Goal: Information Seeking & Learning: Check status

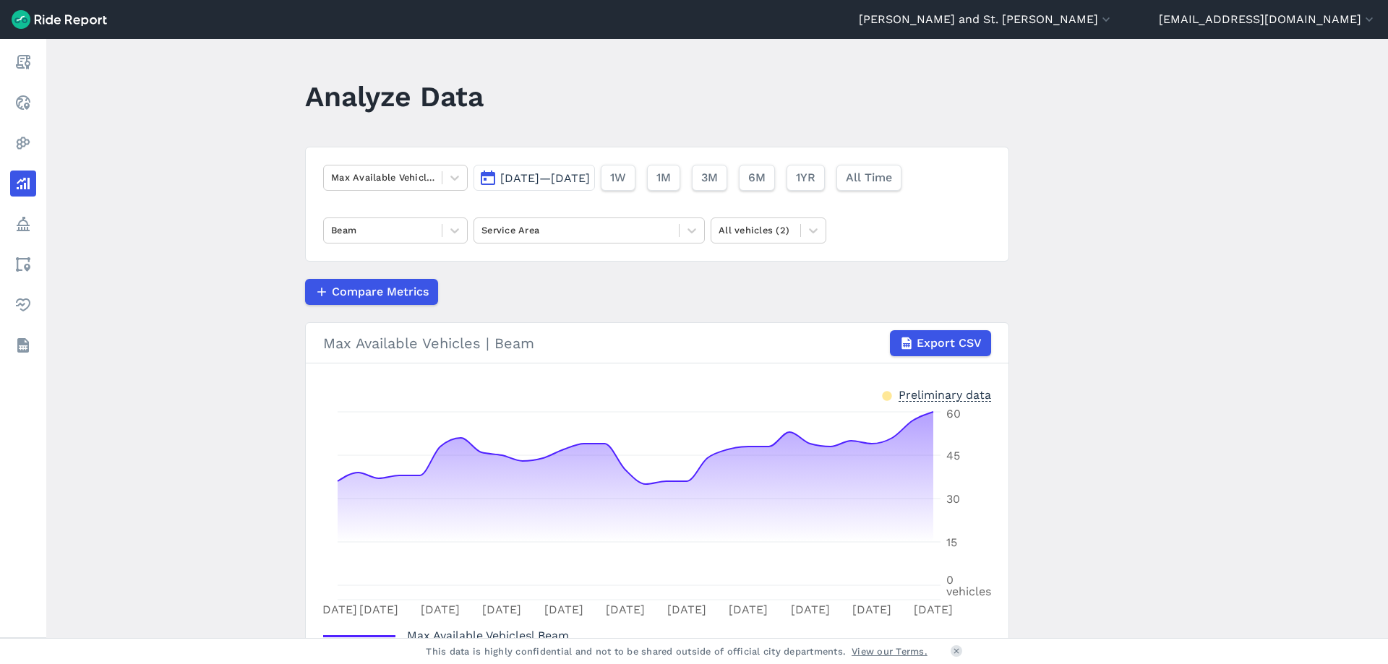
scroll to position [94, 0]
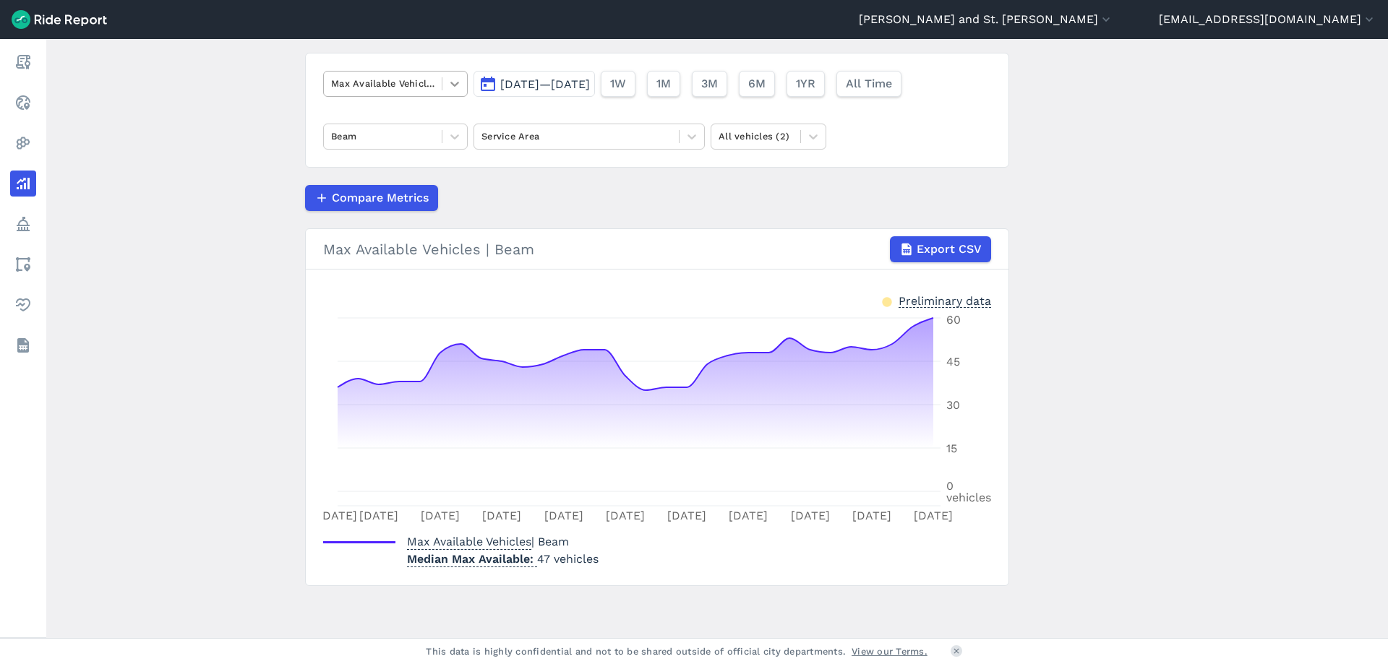
click at [450, 82] on icon at bounding box center [454, 84] width 9 height 5
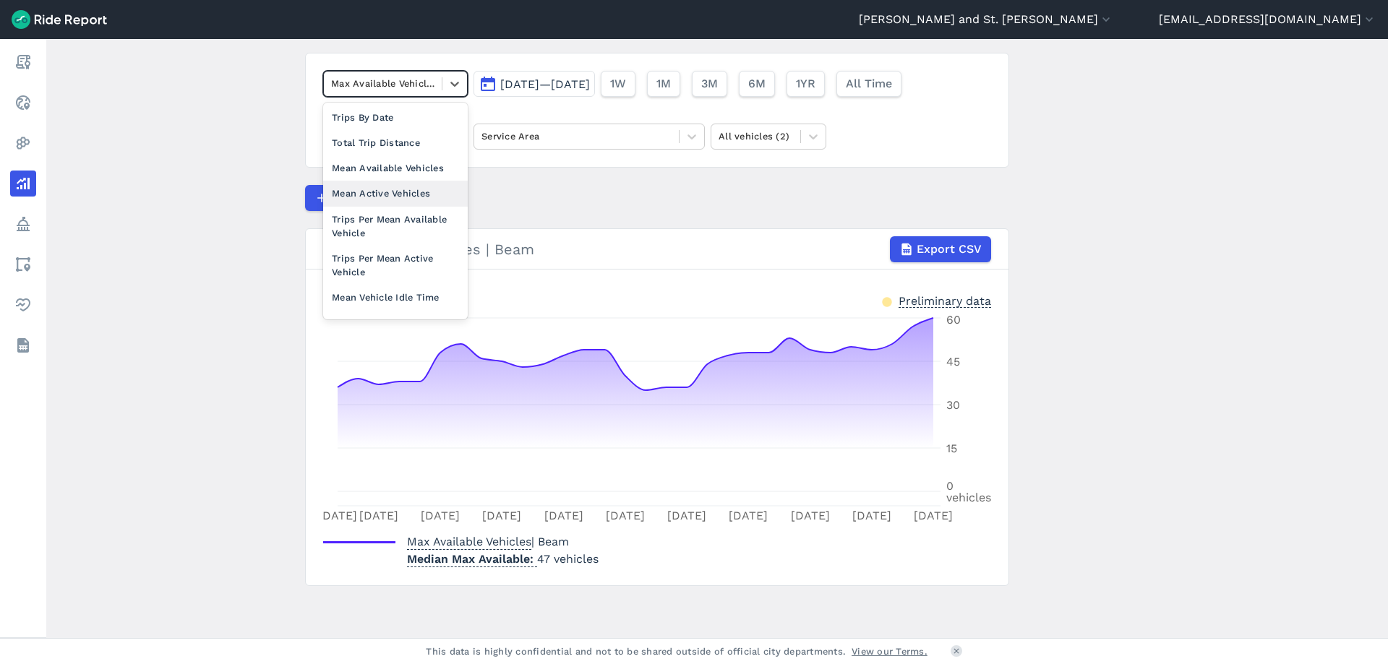
scroll to position [0, 0]
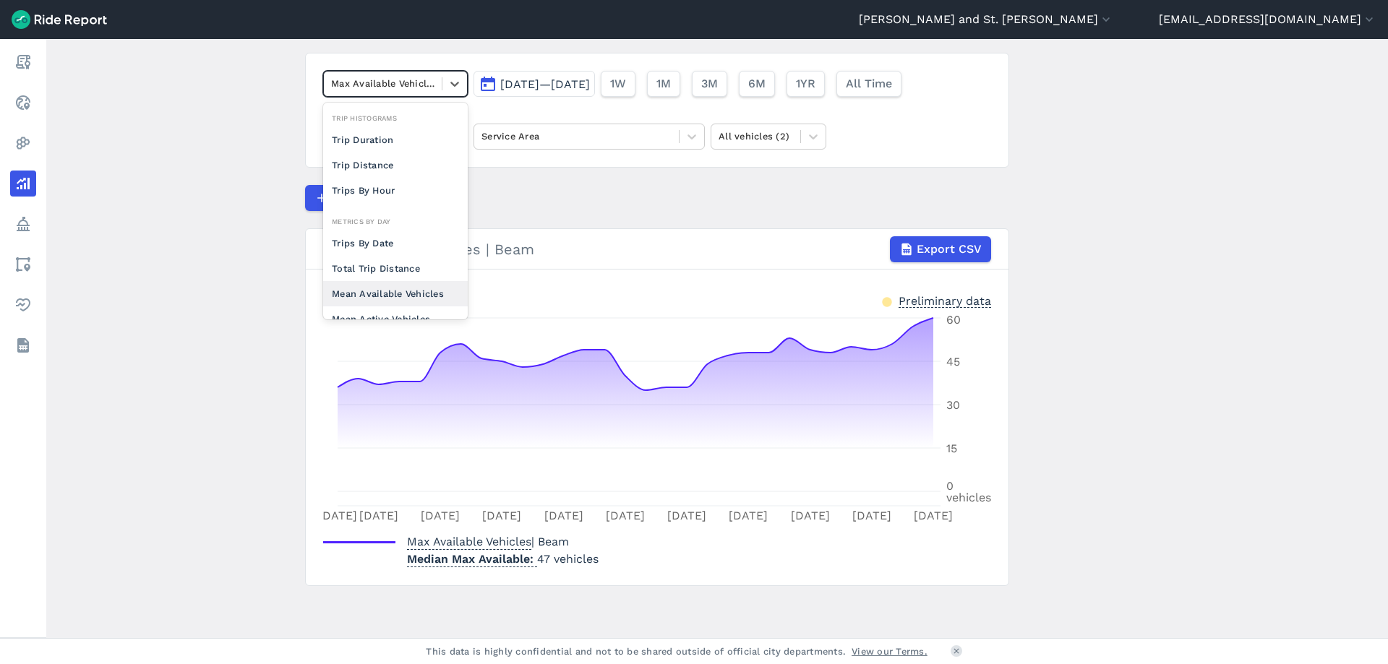
click at [416, 287] on div "Mean Available Vehicles" at bounding box center [395, 293] width 145 height 25
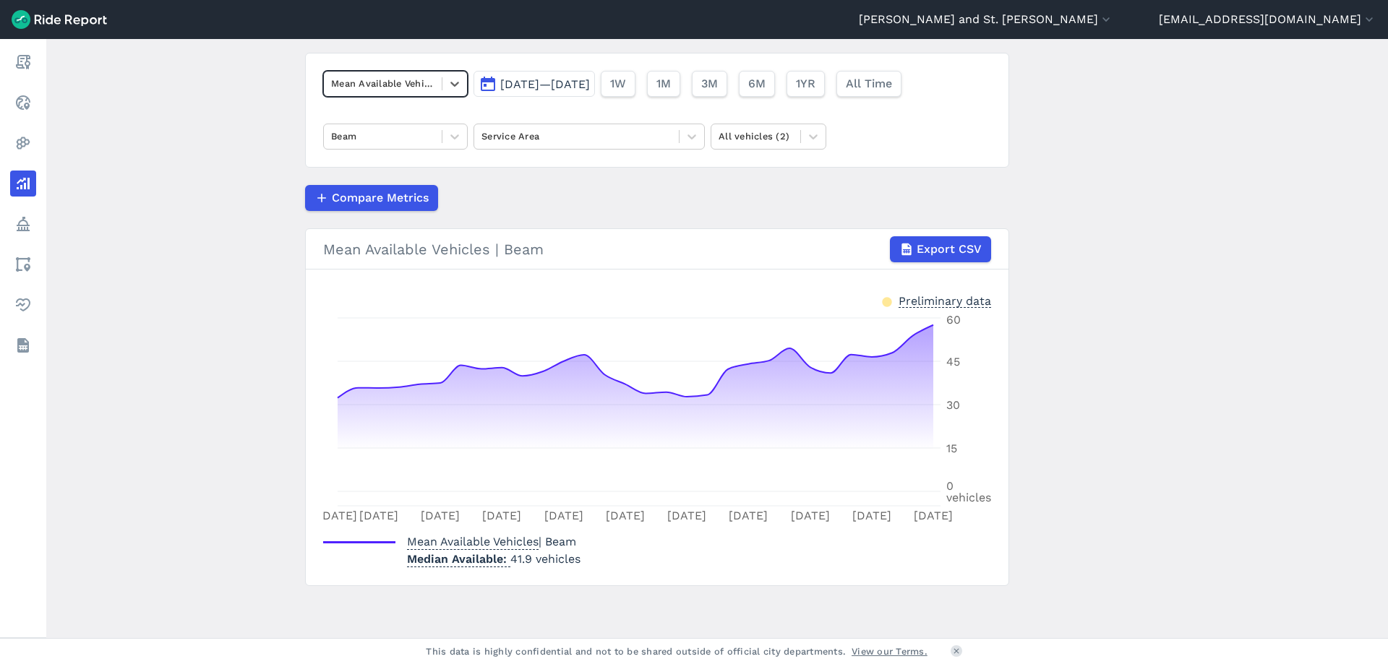
click at [590, 79] on span "[DATE]—[DATE]" at bounding box center [545, 84] width 90 height 14
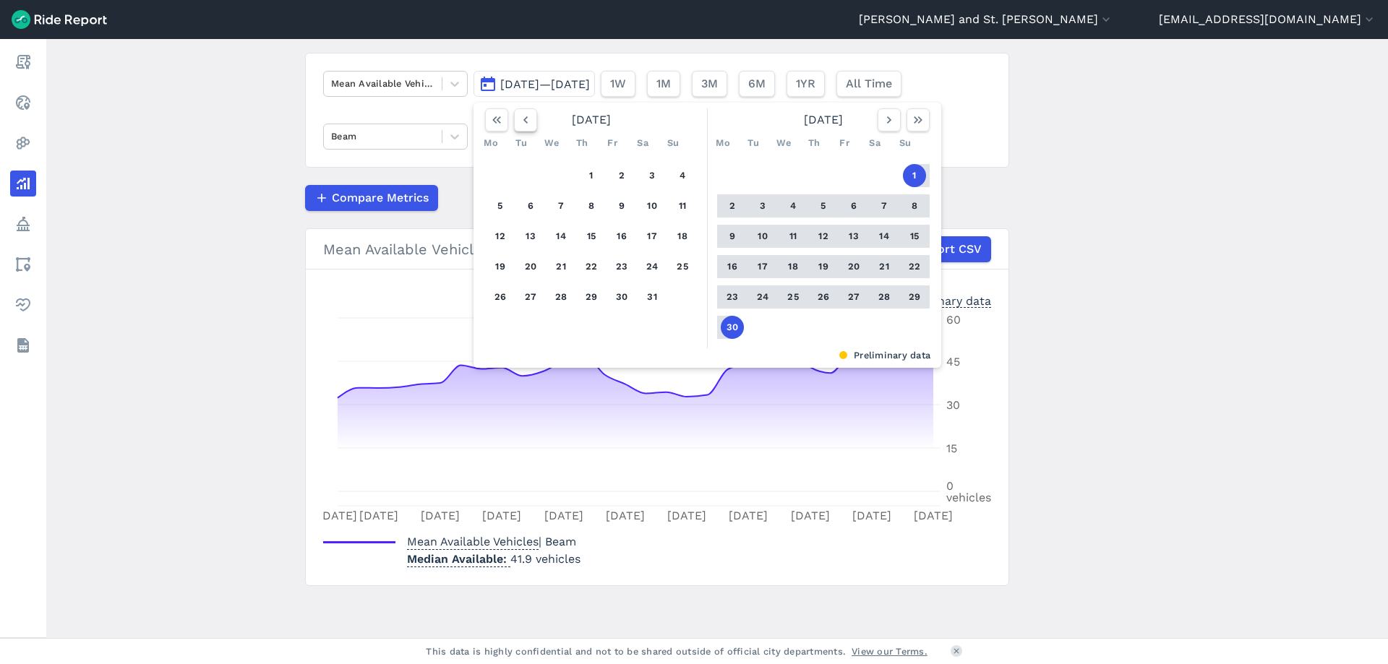
click at [520, 126] on icon "button" at bounding box center [525, 120] width 14 height 14
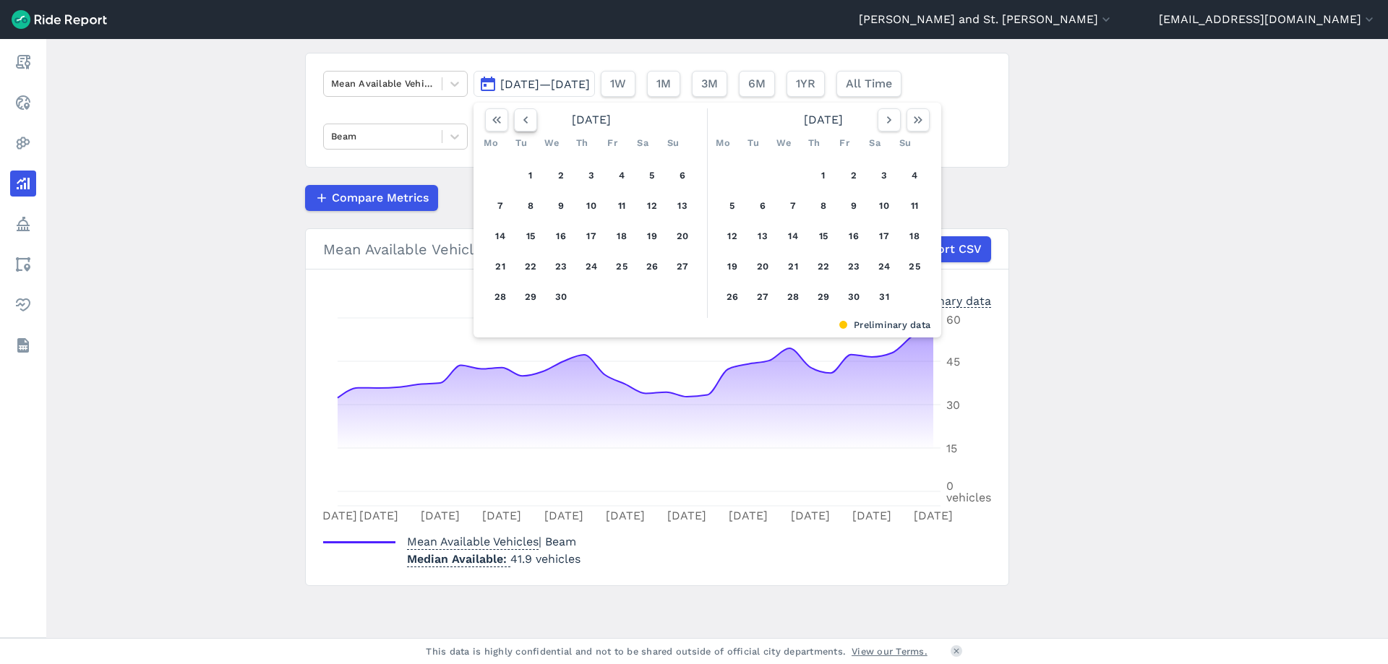
click at [520, 126] on icon "button" at bounding box center [525, 120] width 14 height 14
click at [523, 126] on icon "button" at bounding box center [525, 120] width 14 height 14
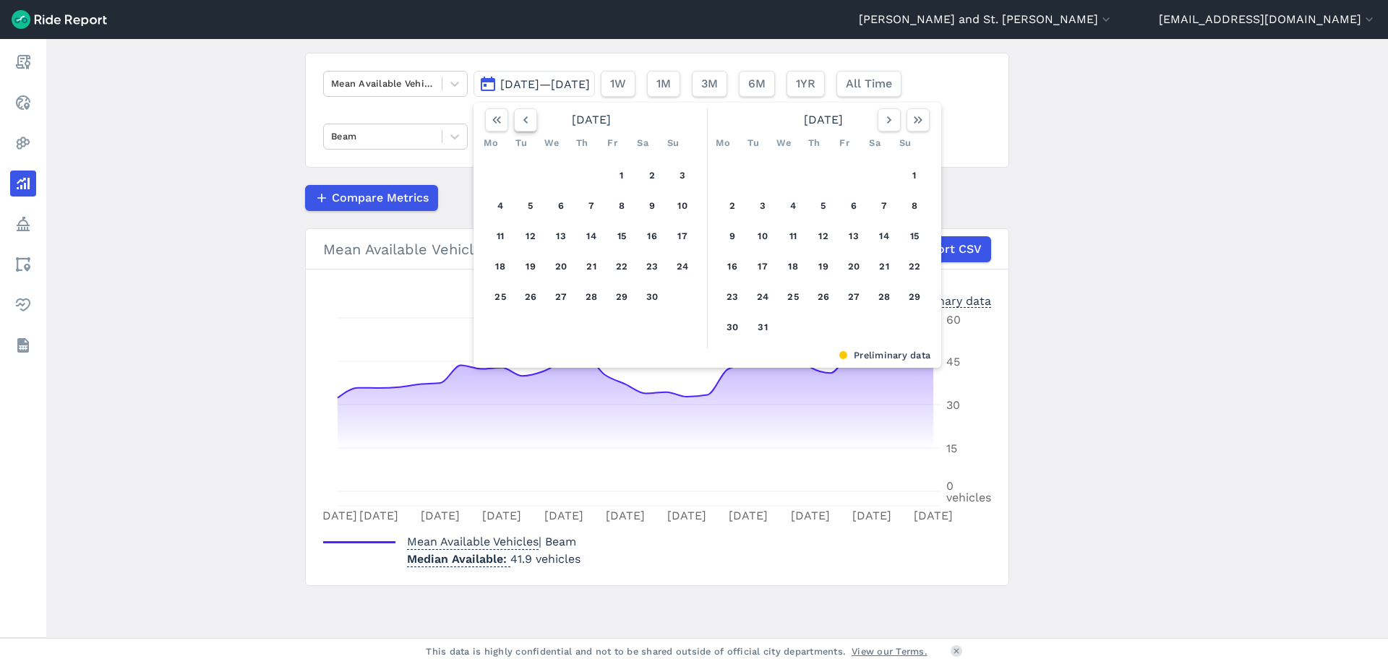
click at [523, 126] on icon "button" at bounding box center [525, 120] width 14 height 14
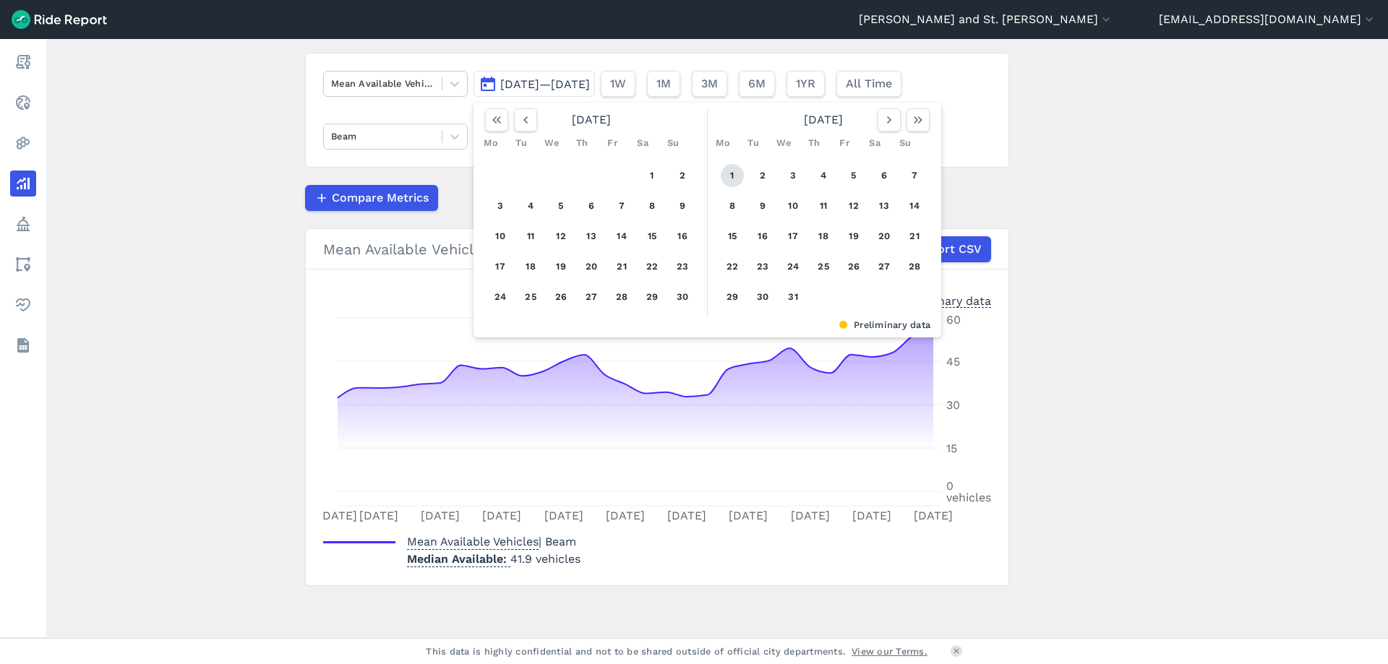
click at [733, 171] on button "1" at bounding box center [732, 175] width 23 height 23
click at [886, 124] on icon "button" at bounding box center [889, 120] width 14 height 14
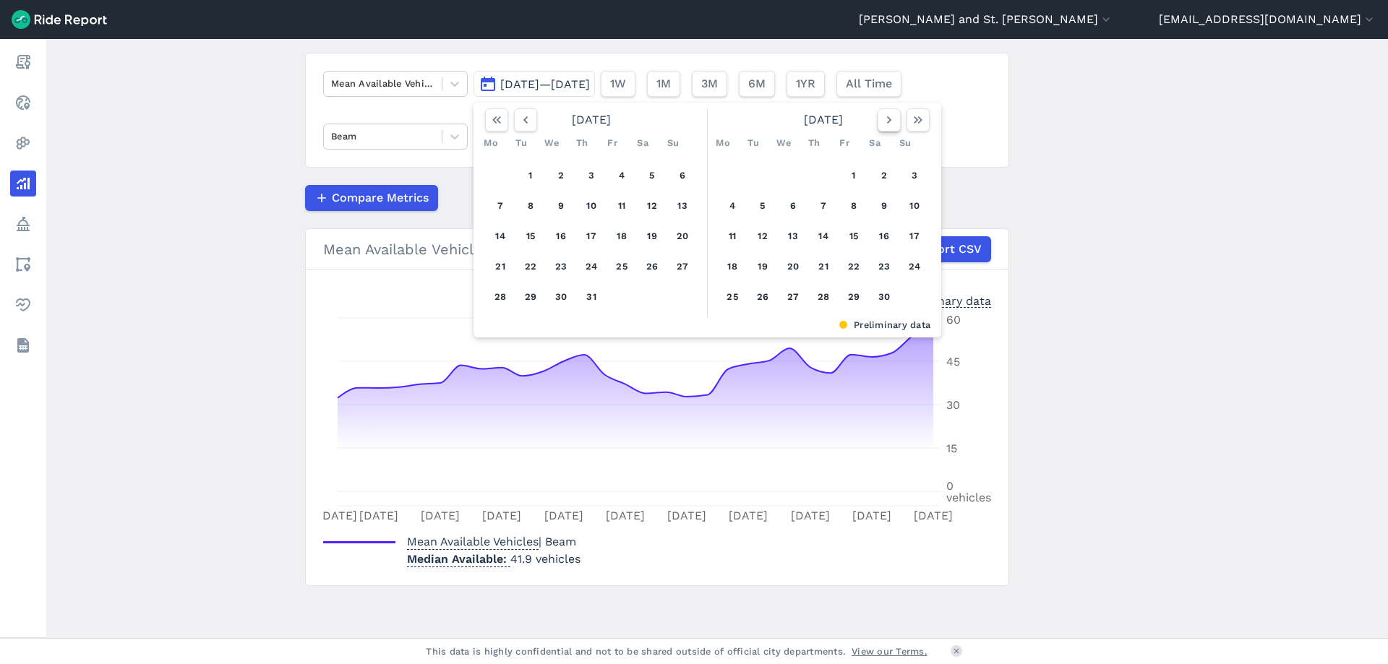
click at [886, 124] on icon "button" at bounding box center [889, 120] width 14 height 14
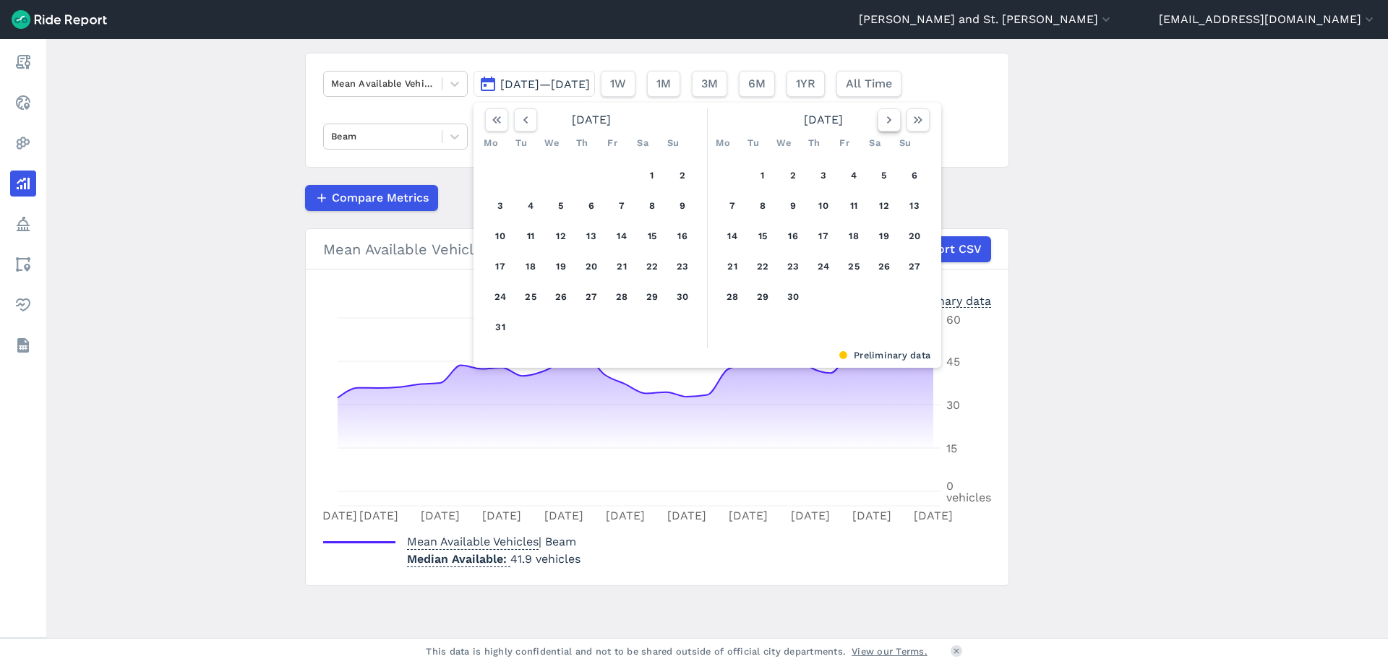
click at [886, 124] on icon "button" at bounding box center [889, 120] width 14 height 14
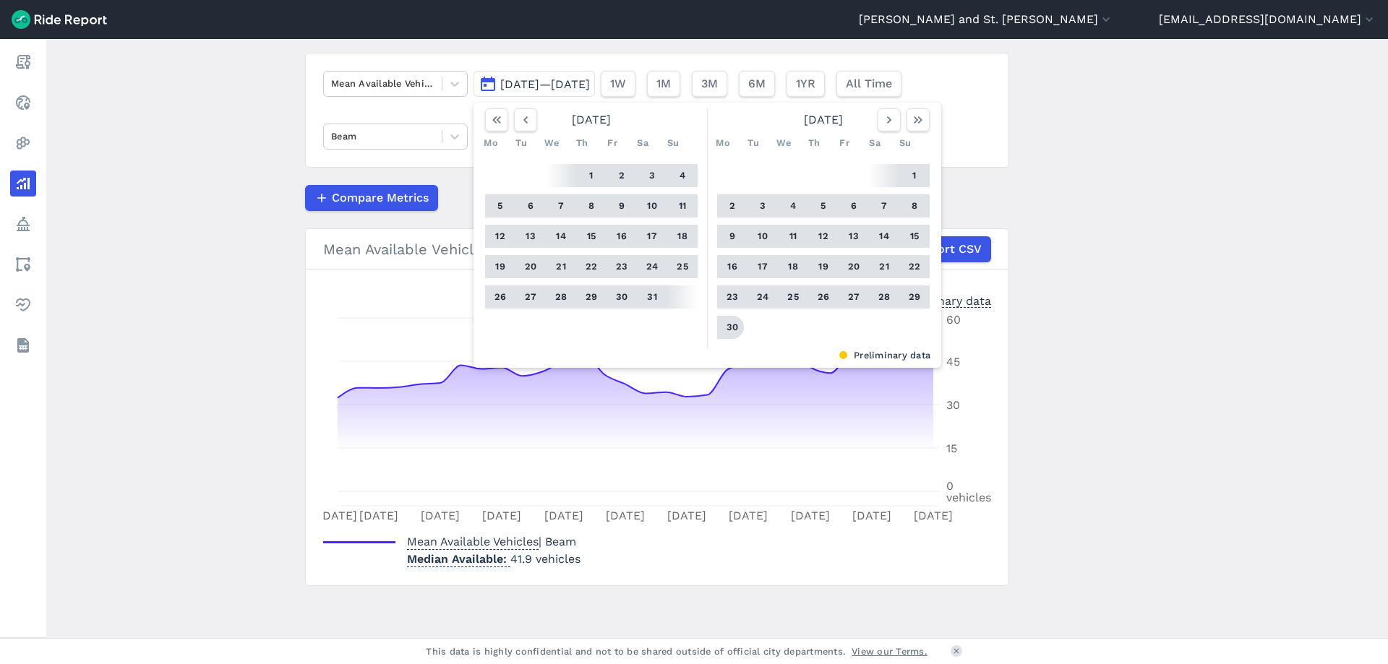
click at [718, 326] on div at bounding box center [730, 327] width 27 height 23
click at [722, 326] on button "30" at bounding box center [732, 327] width 23 height 23
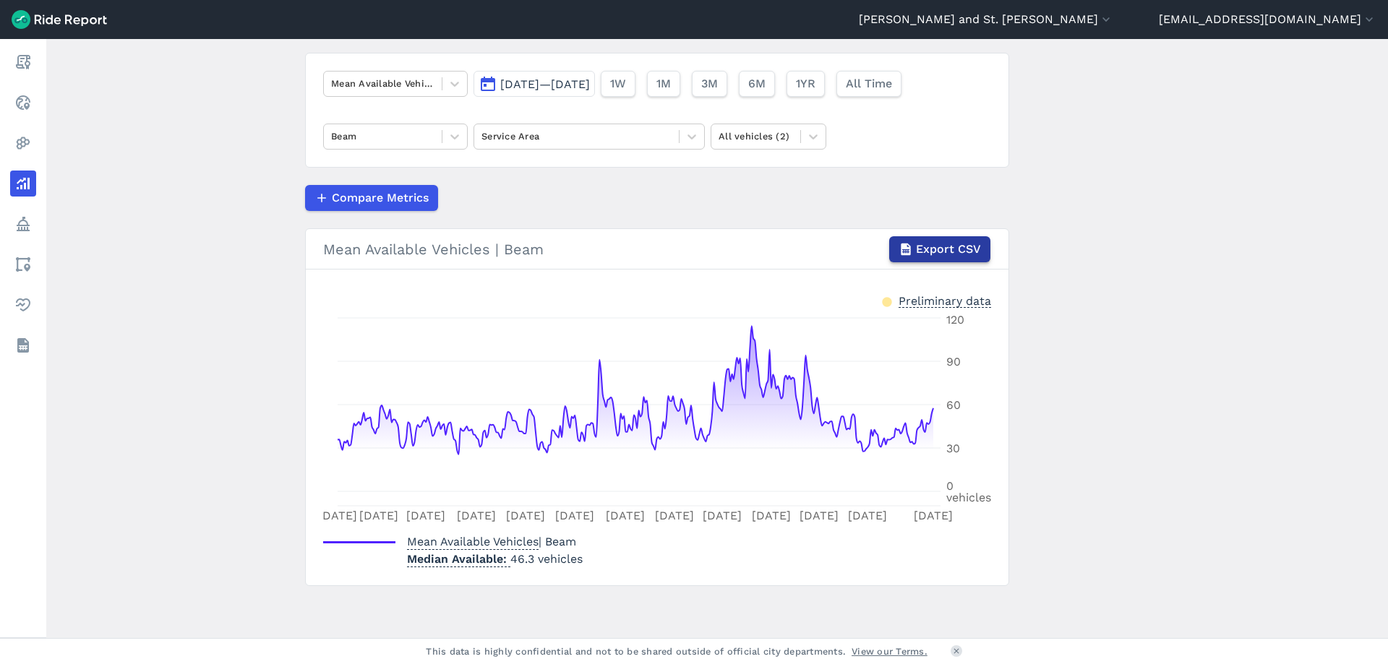
click at [905, 243] on icon "button" at bounding box center [906, 249] width 14 height 14
click at [590, 79] on span "[DATE]—[DATE]" at bounding box center [545, 84] width 90 height 14
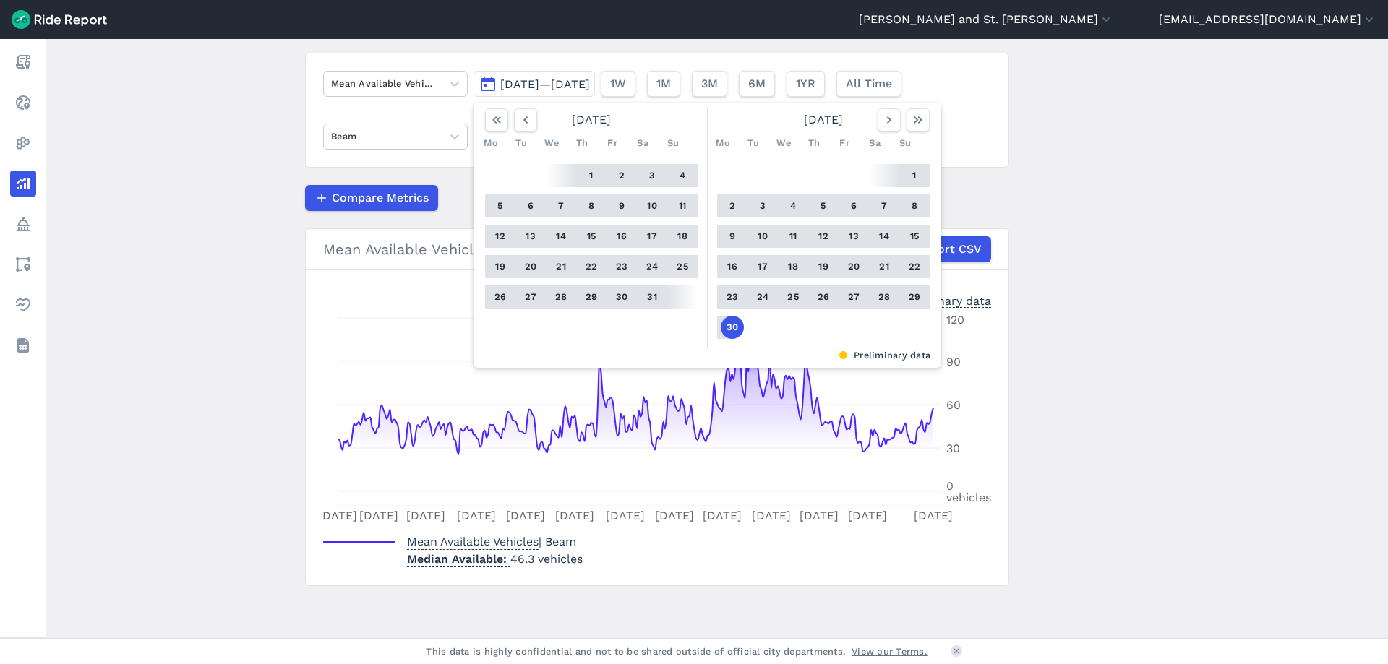
click at [903, 173] on button "1" at bounding box center [914, 175] width 23 height 23
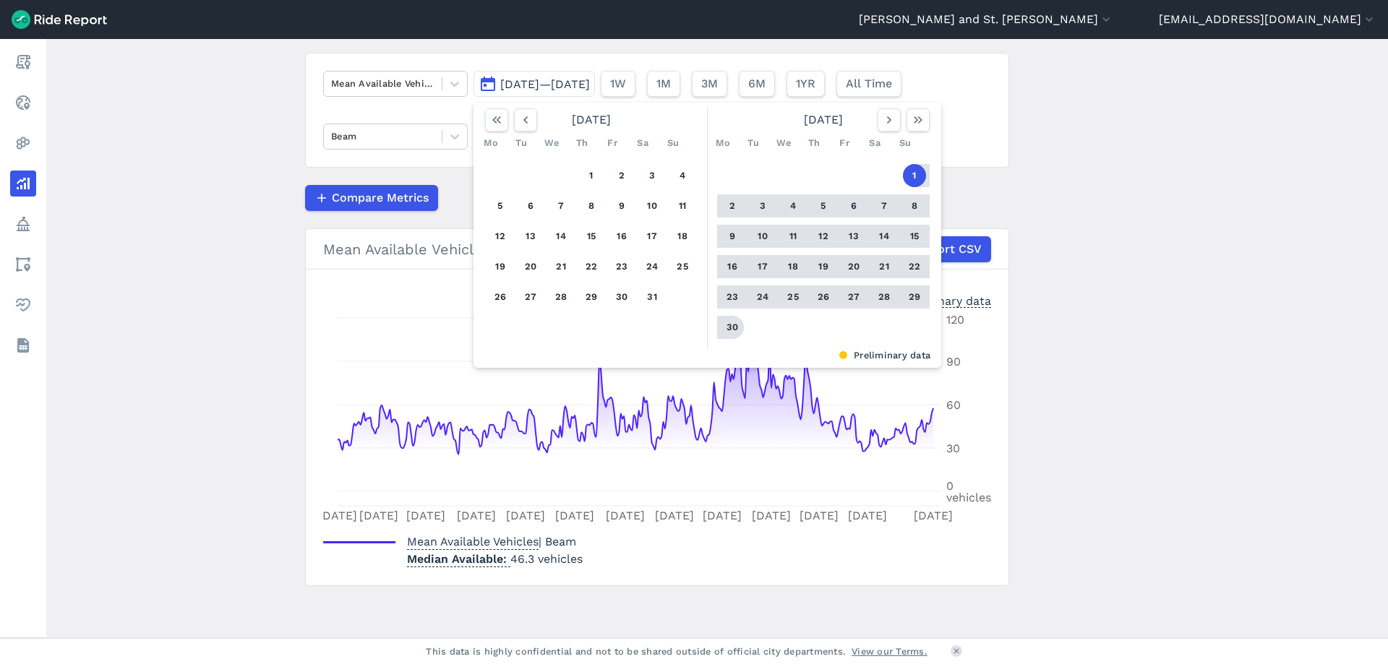
click at [736, 320] on button "30" at bounding box center [732, 327] width 23 height 23
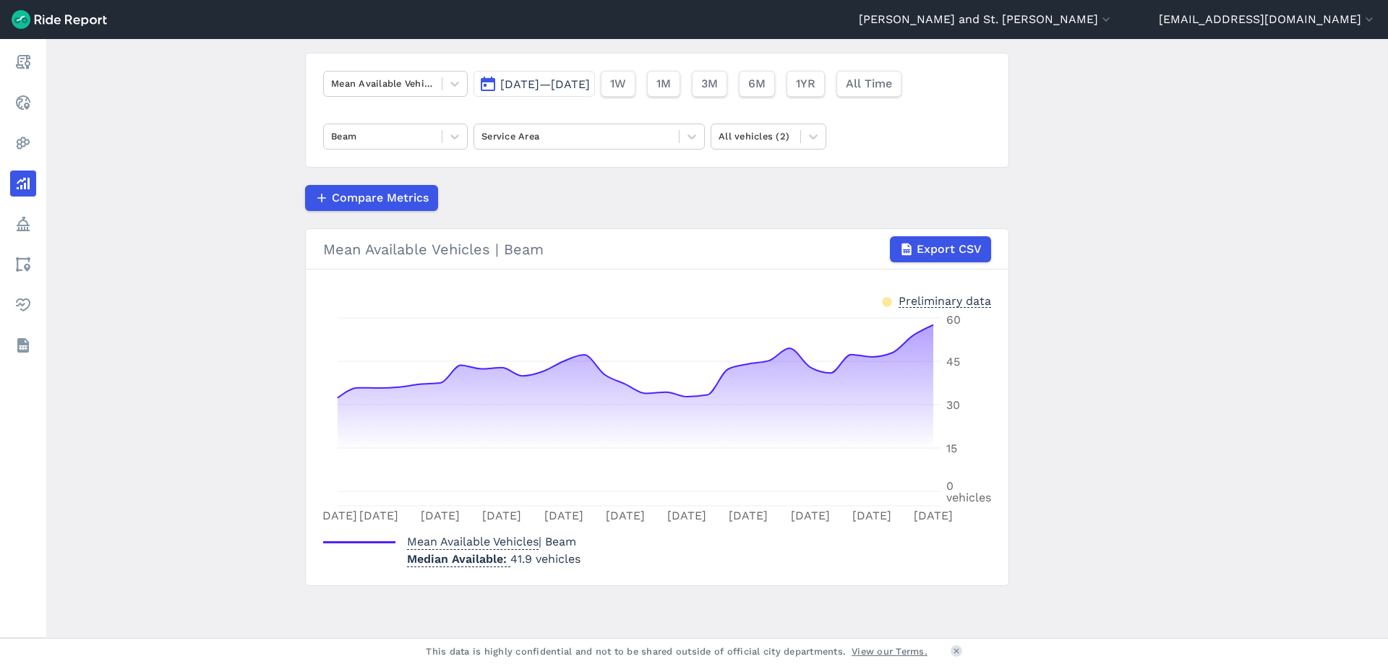
click at [595, 91] on button "[DATE]—[DATE]" at bounding box center [533, 84] width 121 height 26
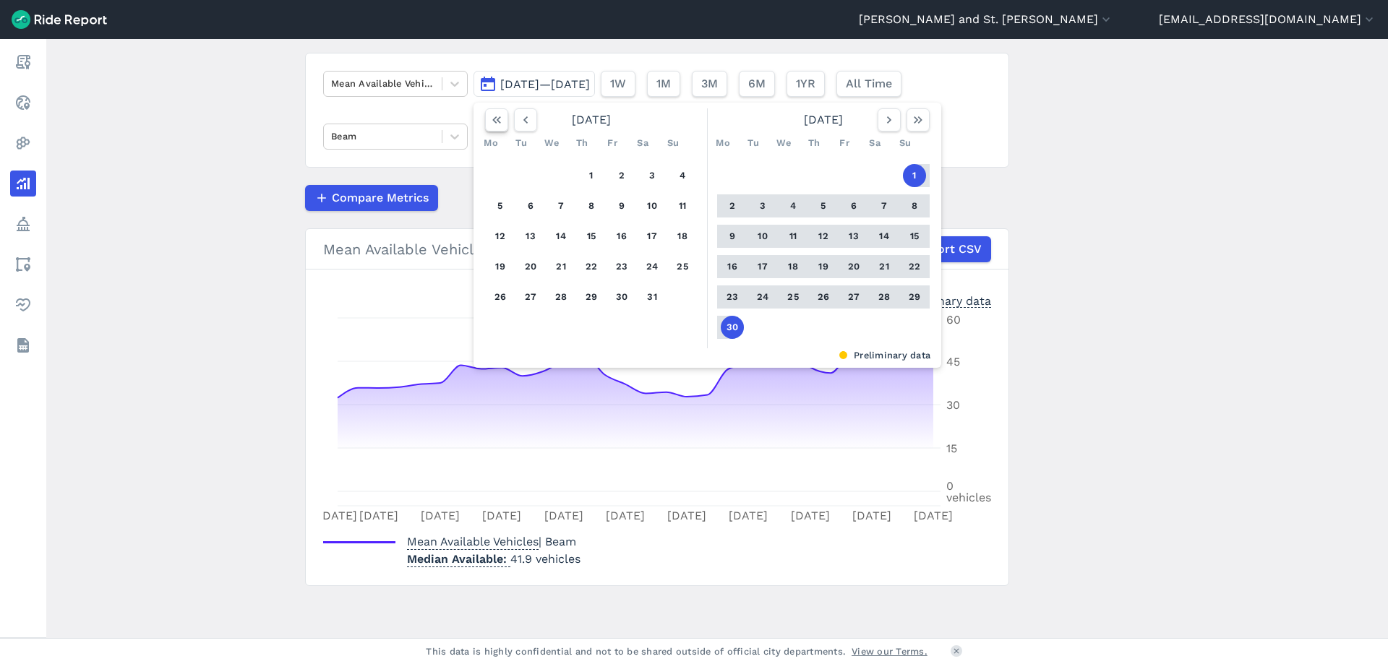
click at [501, 121] on icon "button" at bounding box center [496, 120] width 14 height 14
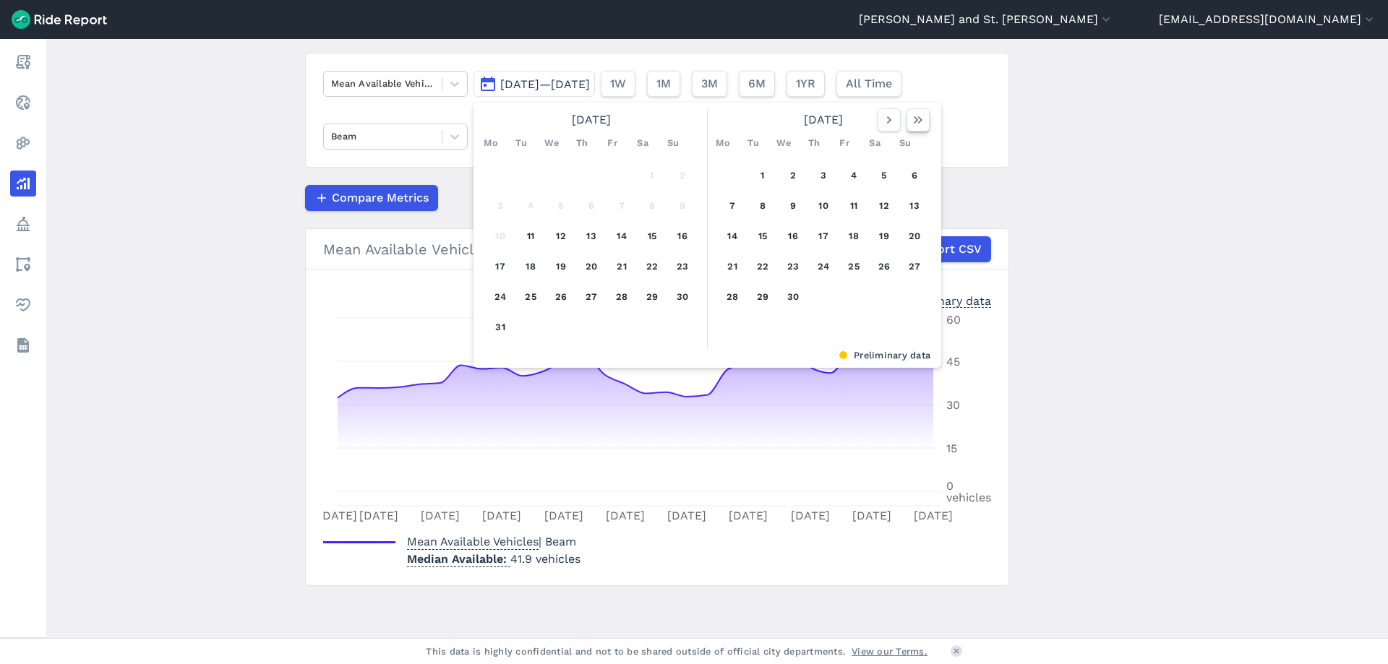
click at [917, 121] on icon "button" at bounding box center [918, 120] width 14 height 14
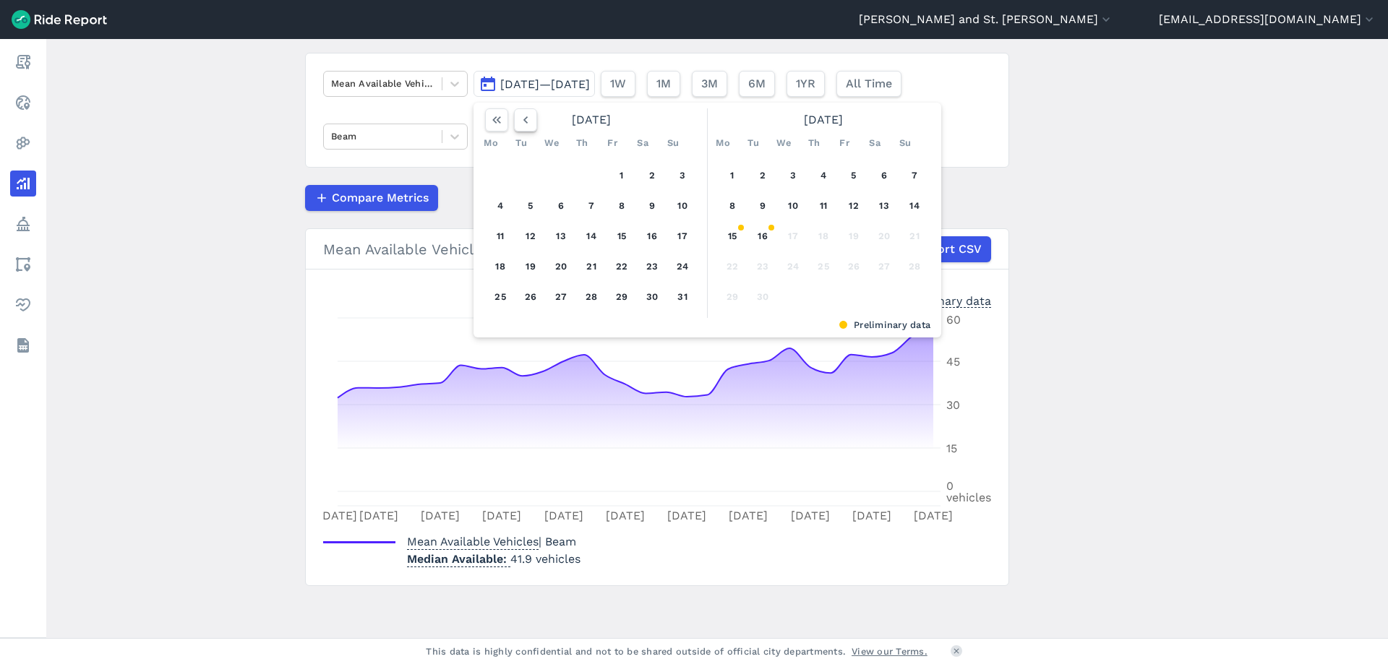
click at [519, 116] on icon "button" at bounding box center [525, 120] width 14 height 14
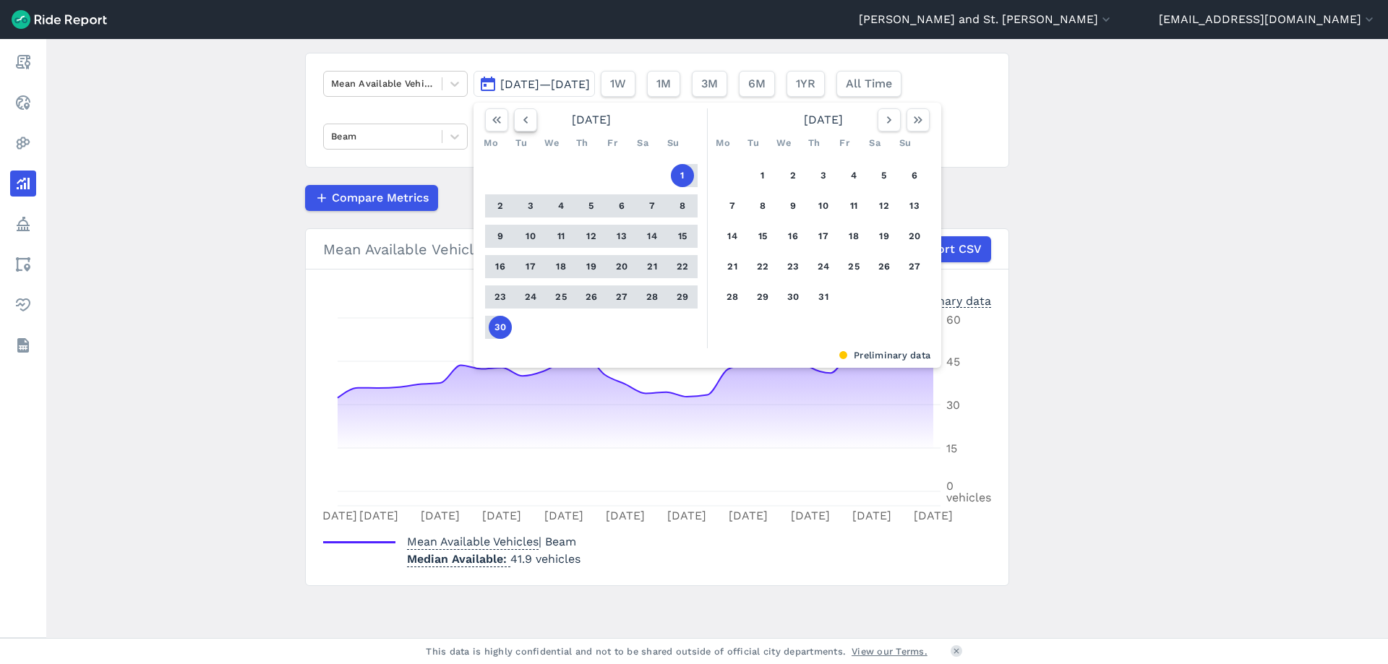
click at [519, 116] on icon "button" at bounding box center [525, 120] width 14 height 14
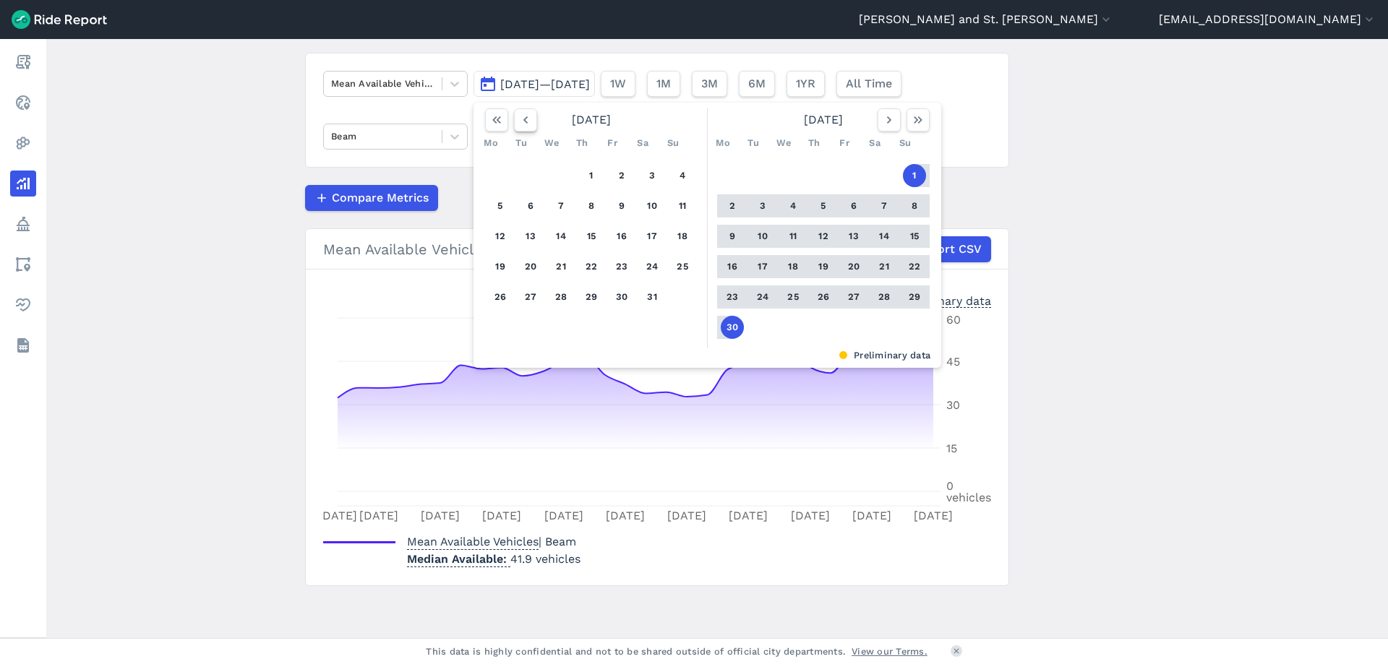
click at [519, 116] on icon "button" at bounding box center [525, 120] width 14 height 14
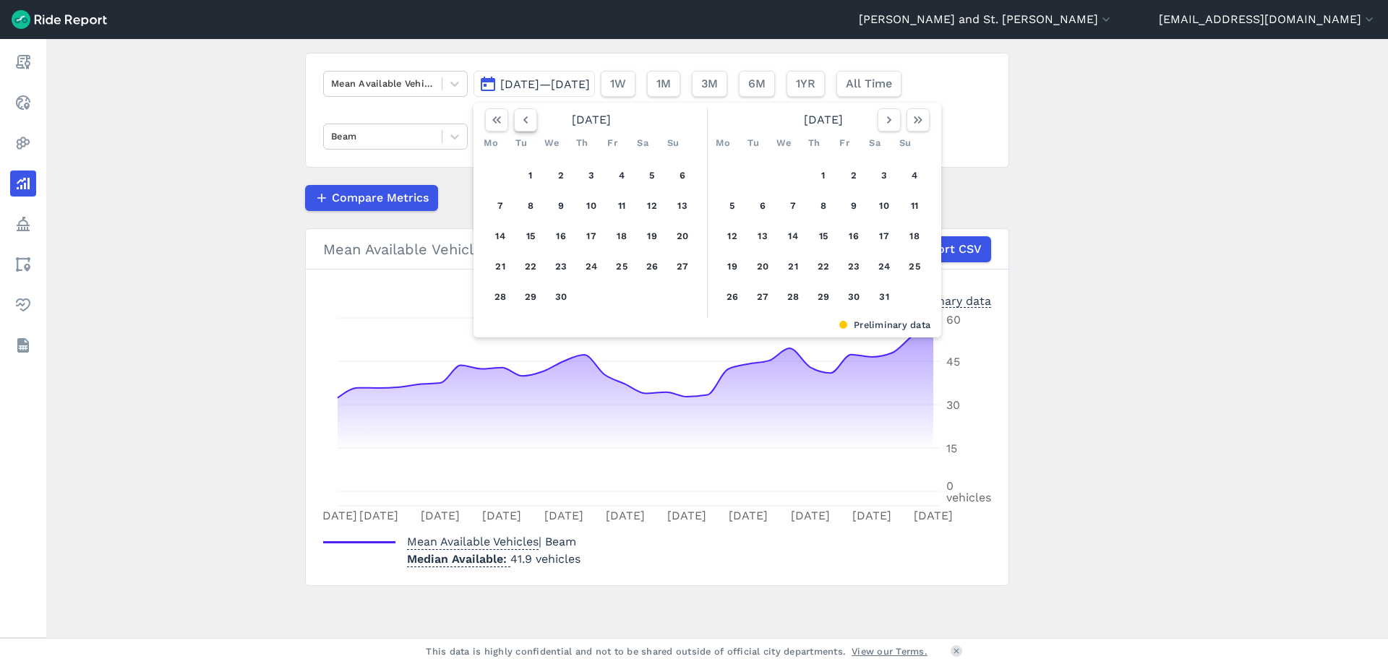
click at [519, 116] on icon "button" at bounding box center [525, 120] width 14 height 14
click at [520, 116] on icon "button" at bounding box center [525, 120] width 14 height 14
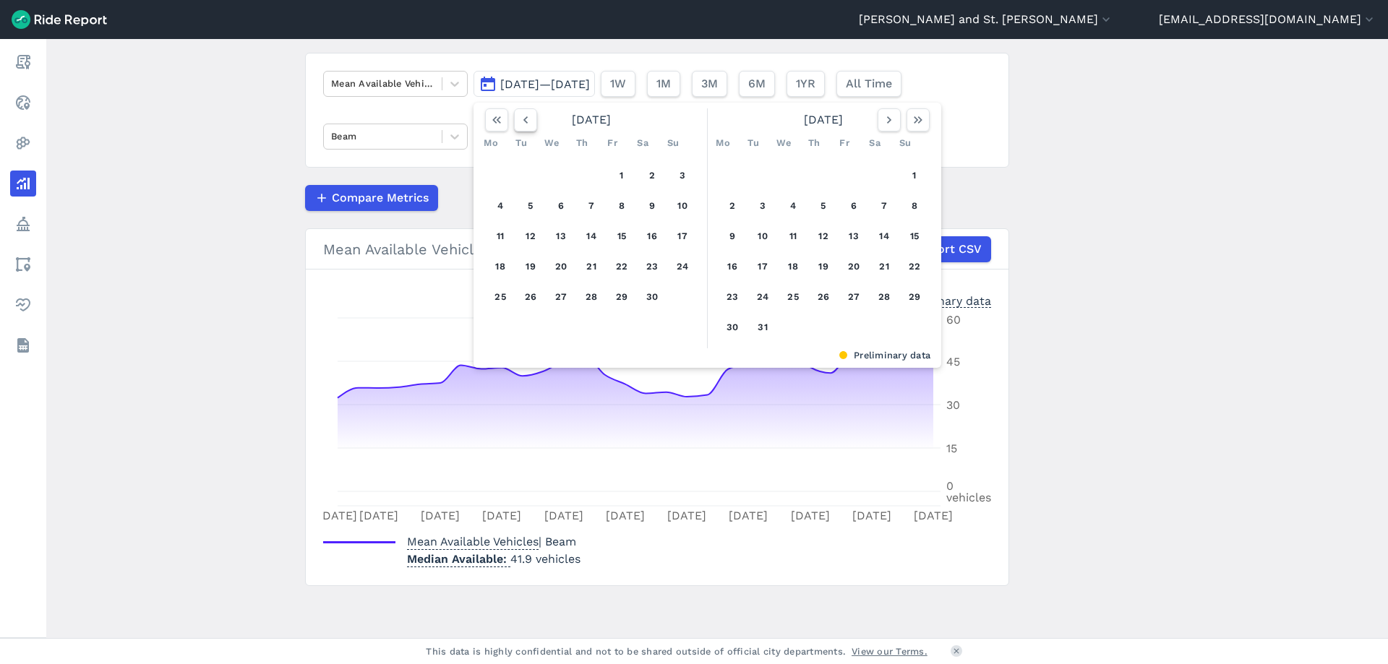
click at [520, 116] on icon "button" at bounding box center [525, 120] width 14 height 14
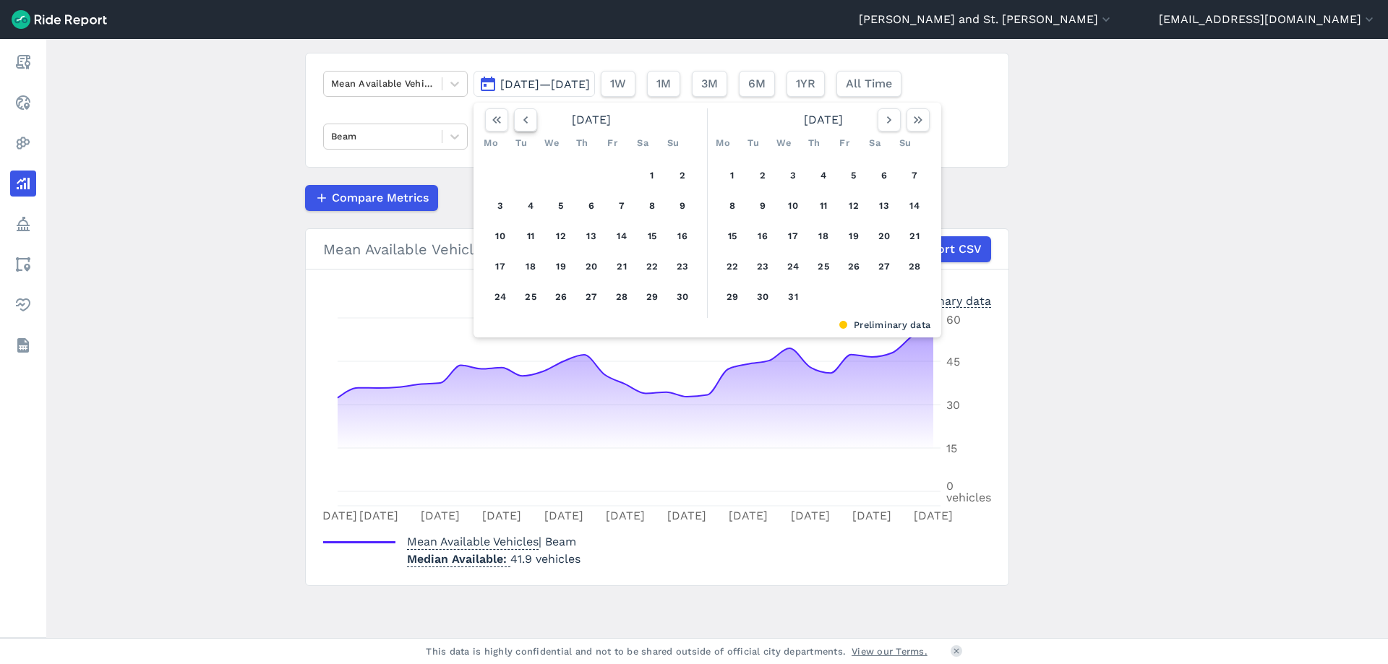
click at [520, 116] on icon "button" at bounding box center [525, 120] width 14 height 14
click at [878, 125] on button "button" at bounding box center [889, 119] width 23 height 23
click at [729, 177] on button "1" at bounding box center [732, 175] width 23 height 23
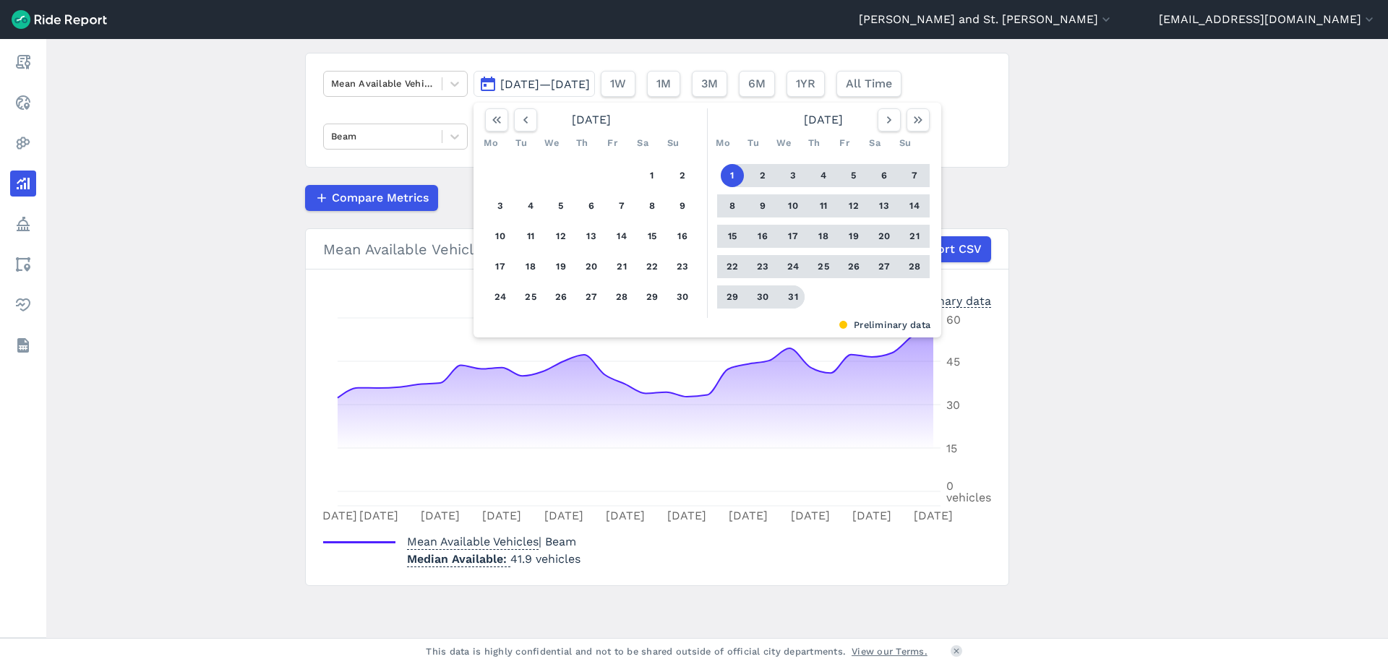
click at [792, 299] on button "31" at bounding box center [792, 297] width 23 height 23
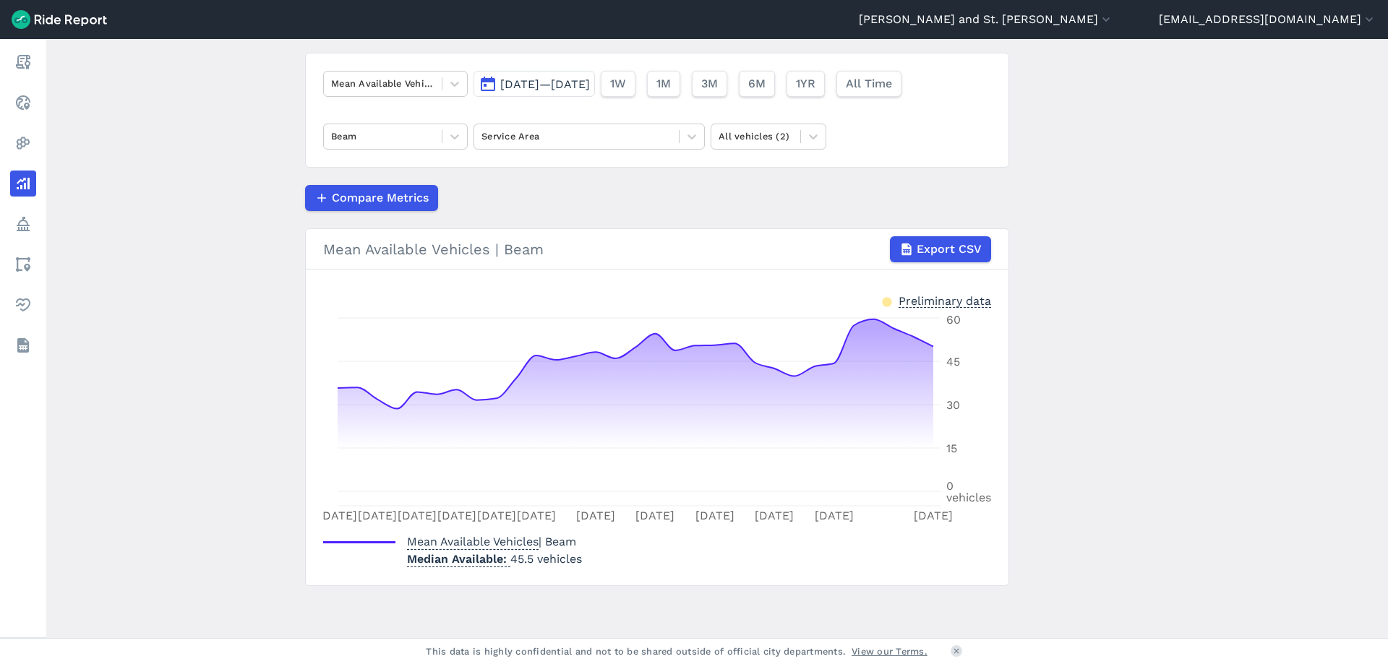
click at [567, 82] on span "[DATE]—[DATE]" at bounding box center [545, 84] width 90 height 14
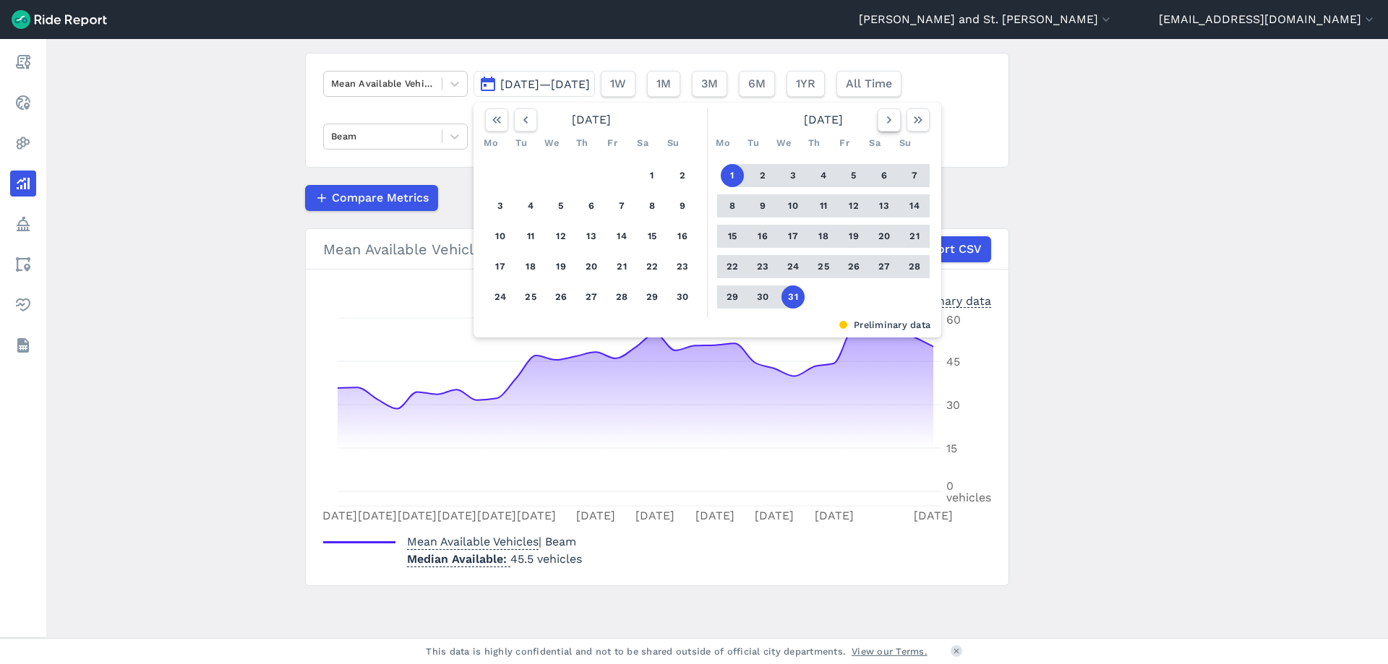
click at [886, 121] on icon "button" at bounding box center [889, 120] width 14 height 14
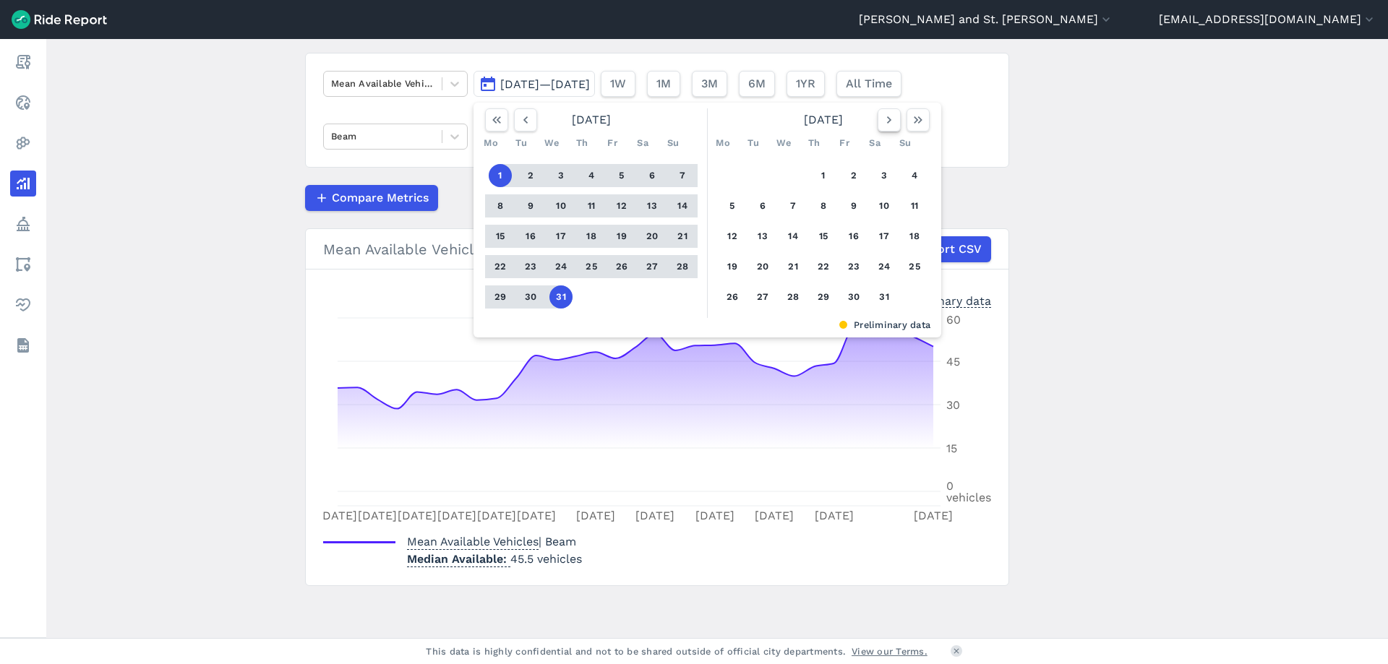
click at [886, 121] on icon "button" at bounding box center [889, 120] width 14 height 14
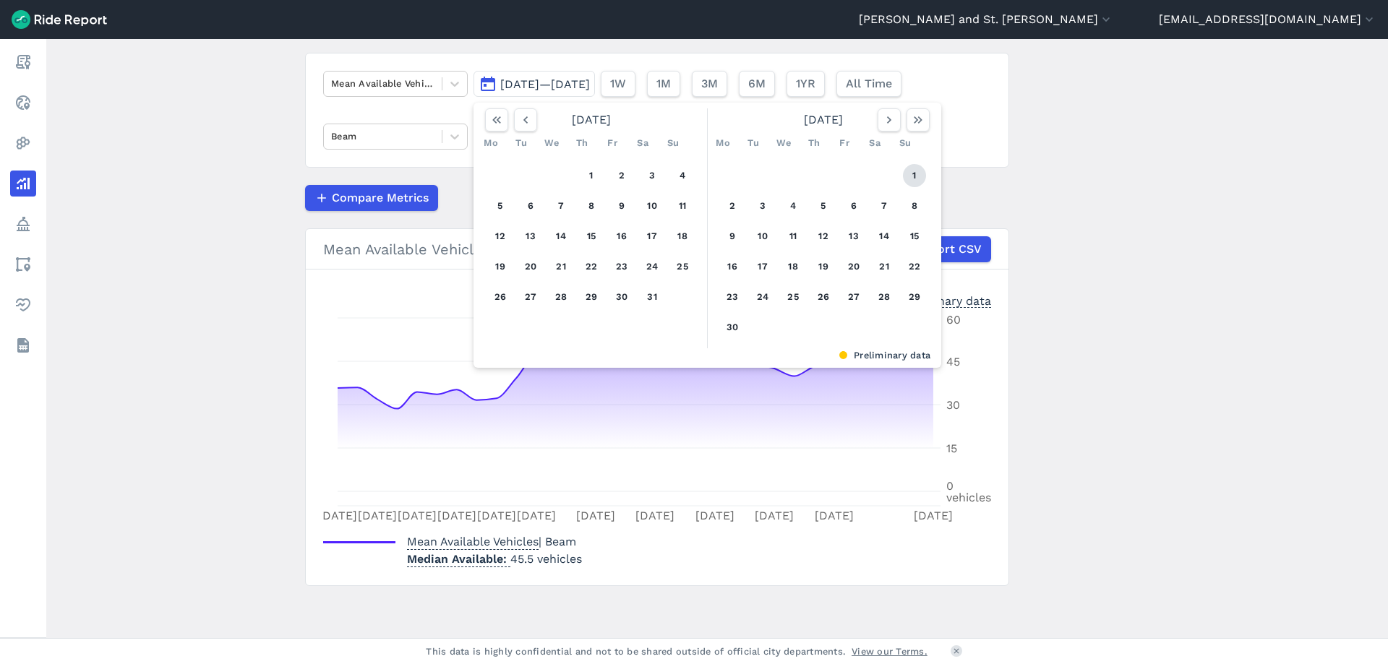
click at [907, 174] on button "1" at bounding box center [914, 175] width 23 height 23
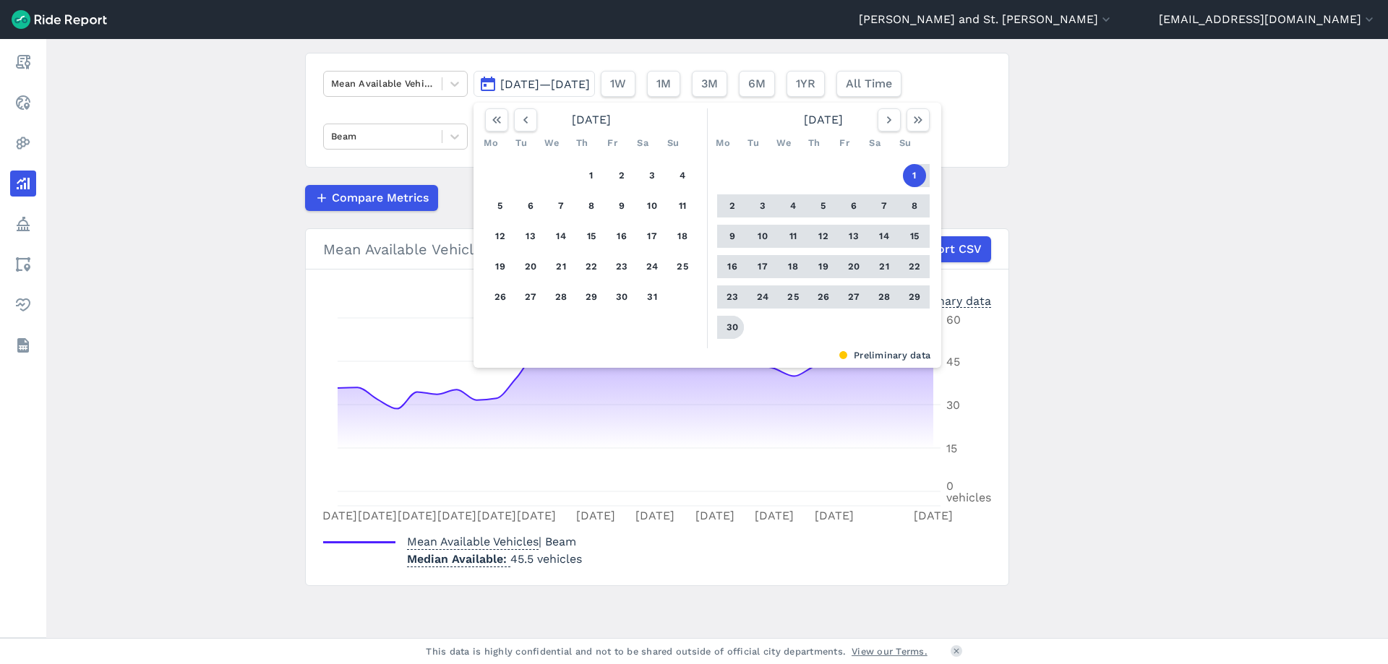
click at [731, 327] on button "30" at bounding box center [732, 327] width 23 height 23
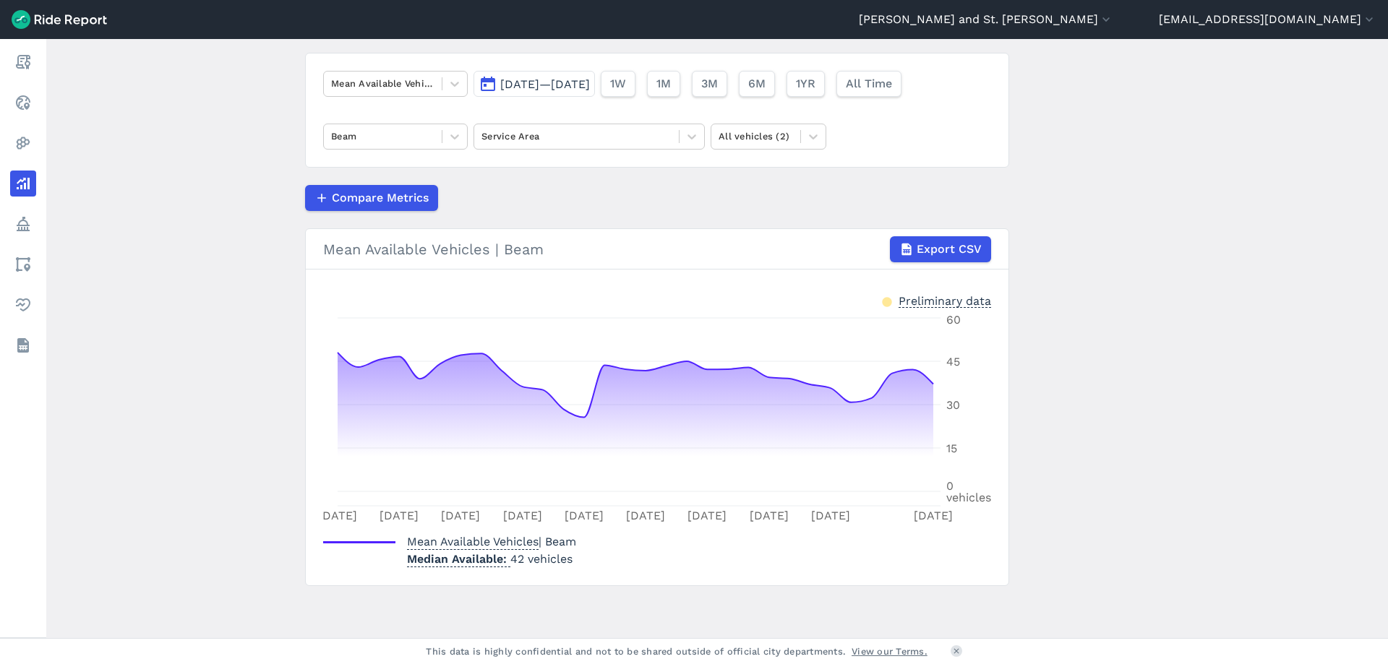
click at [576, 93] on button "[DATE]—[DATE]" at bounding box center [533, 84] width 121 height 26
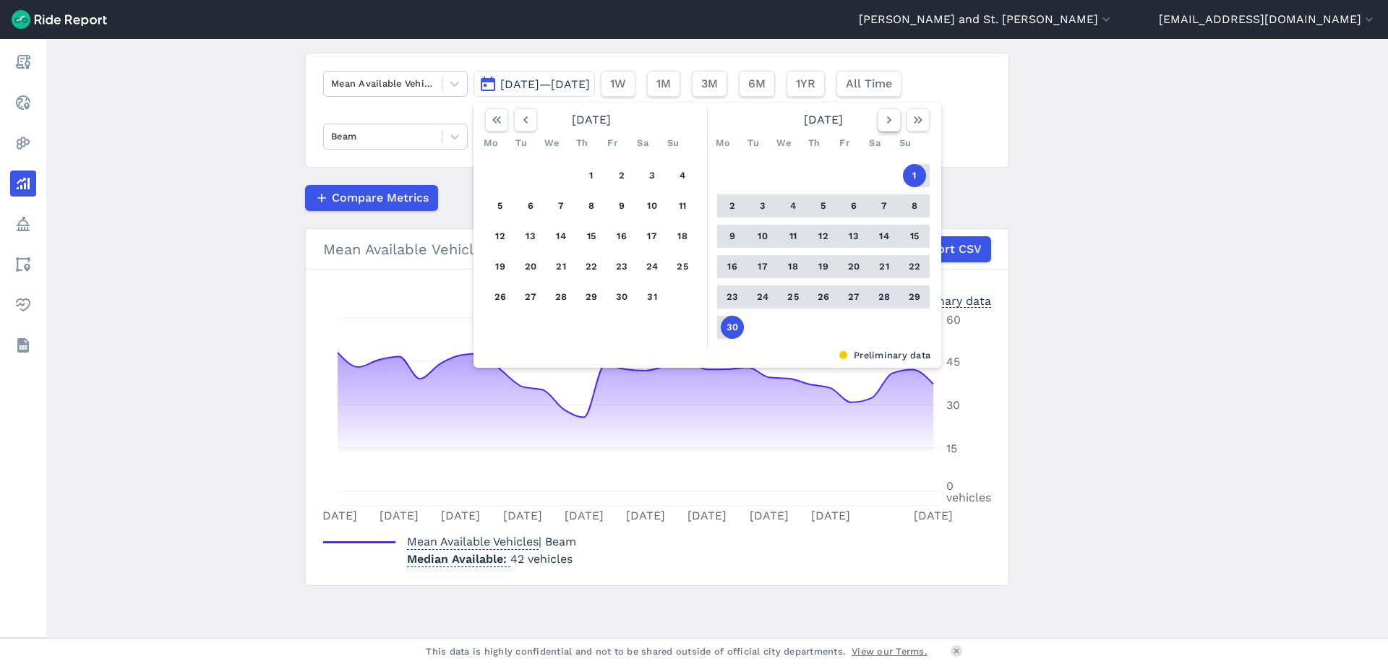
click at [882, 125] on icon "button" at bounding box center [889, 120] width 14 height 14
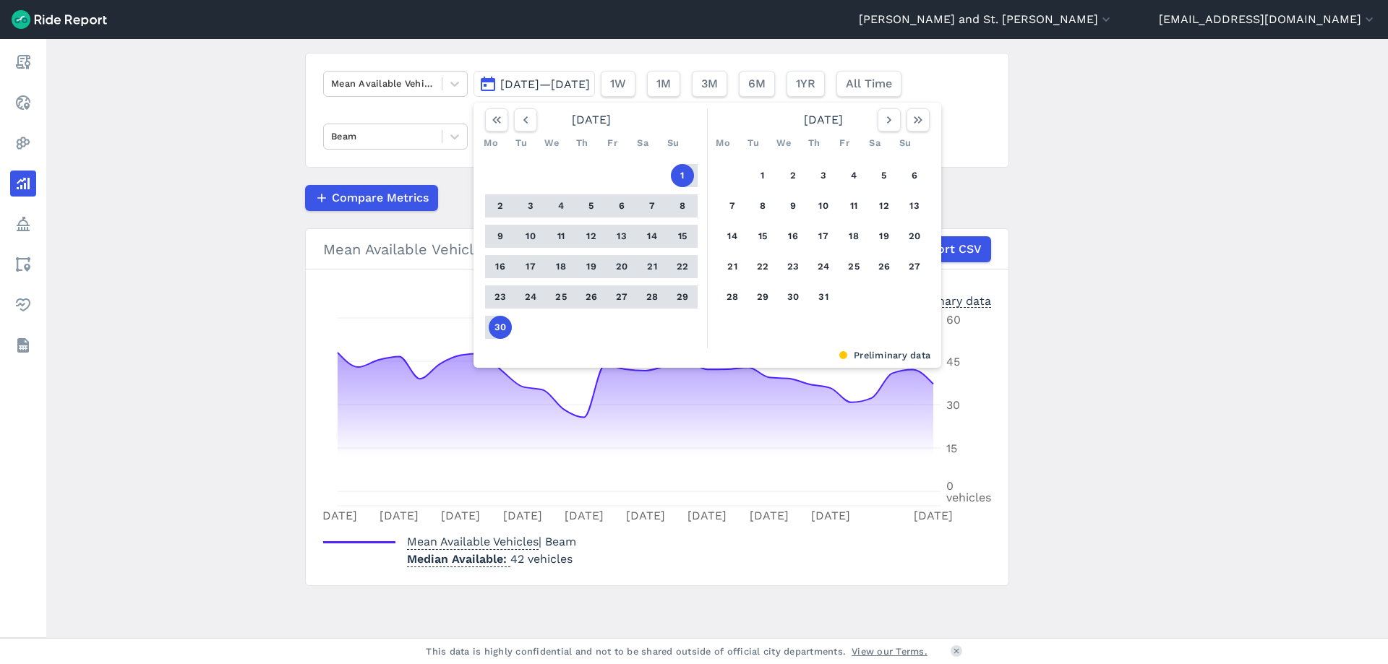
click at [760, 175] on button "1" at bounding box center [762, 175] width 23 height 23
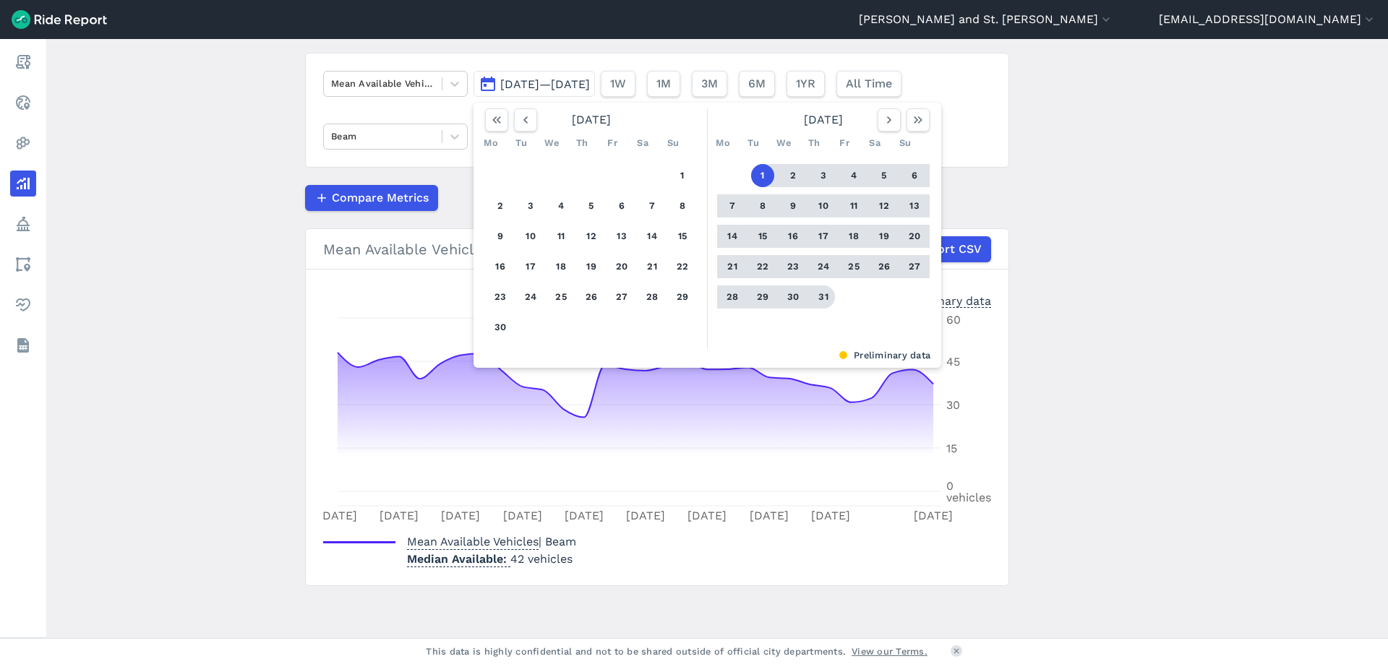
click at [826, 307] on button "31" at bounding box center [823, 297] width 23 height 23
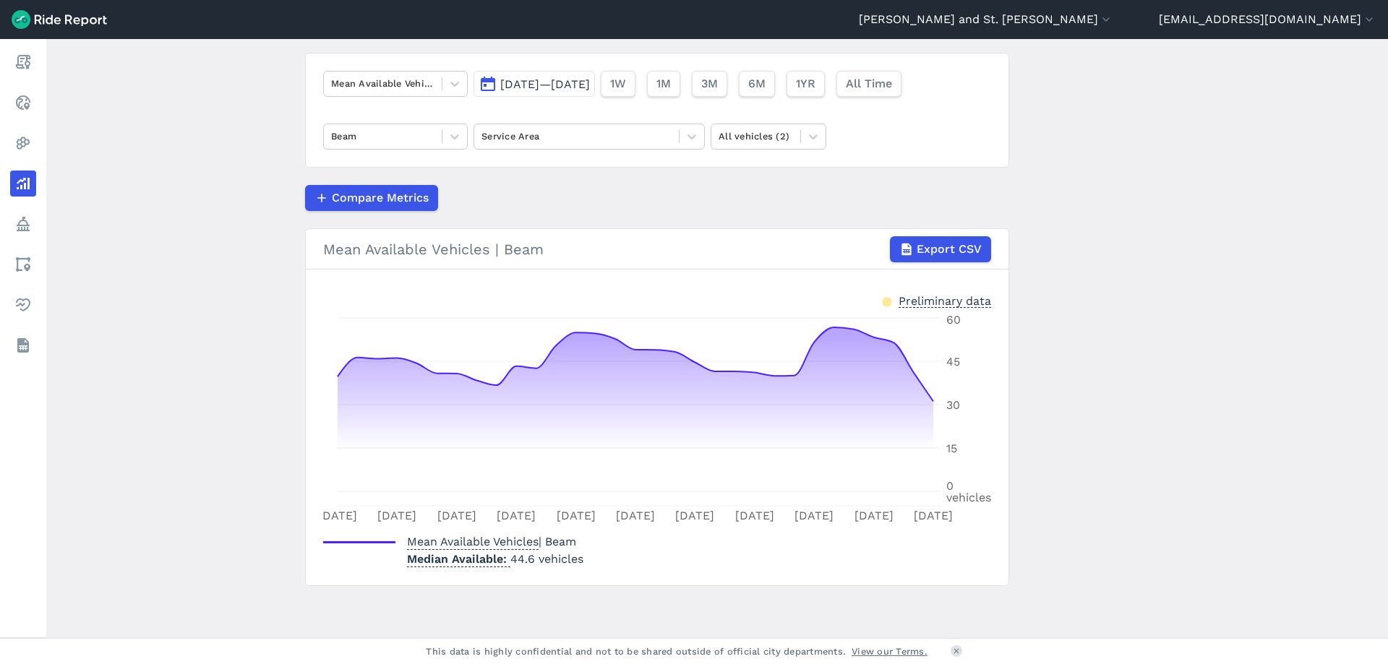
drag, startPoint x: 593, startPoint y: 89, endPoint x: 589, endPoint y: 101, distance: 12.8
click at [590, 89] on span "[DATE]—[DATE]" at bounding box center [545, 84] width 90 height 14
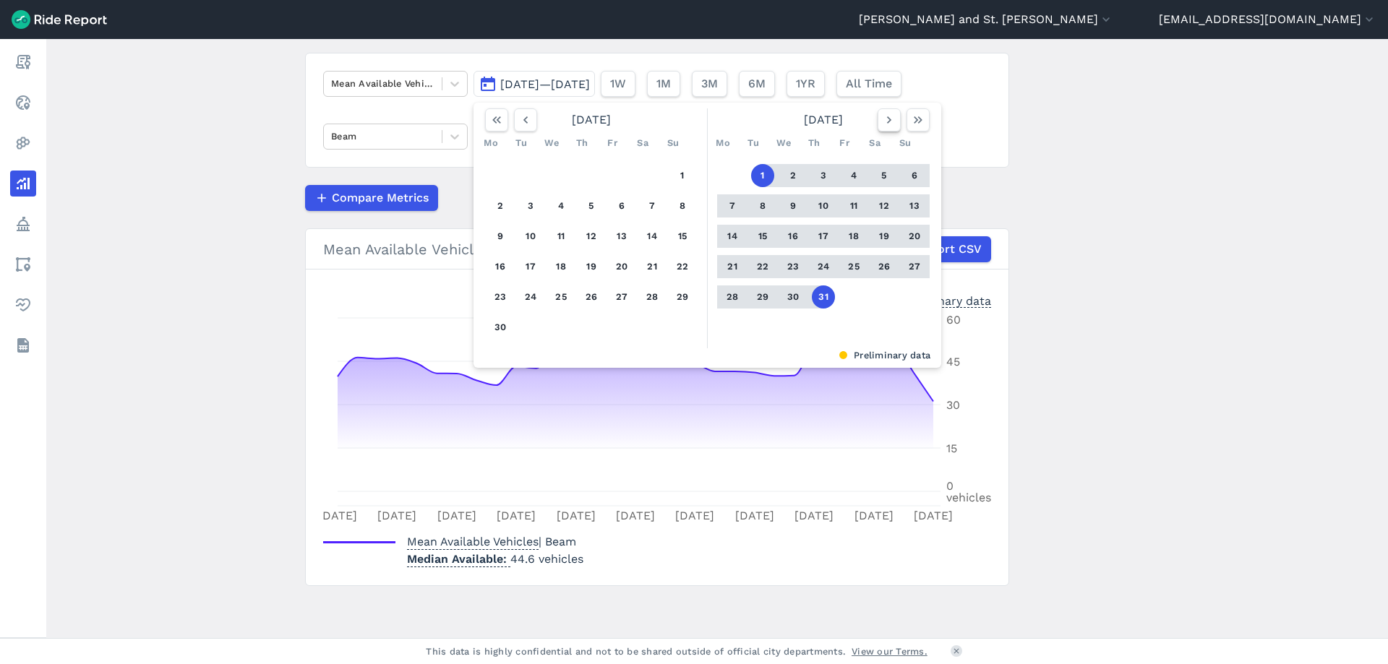
click at [887, 123] on icon "button" at bounding box center [889, 120] width 14 height 14
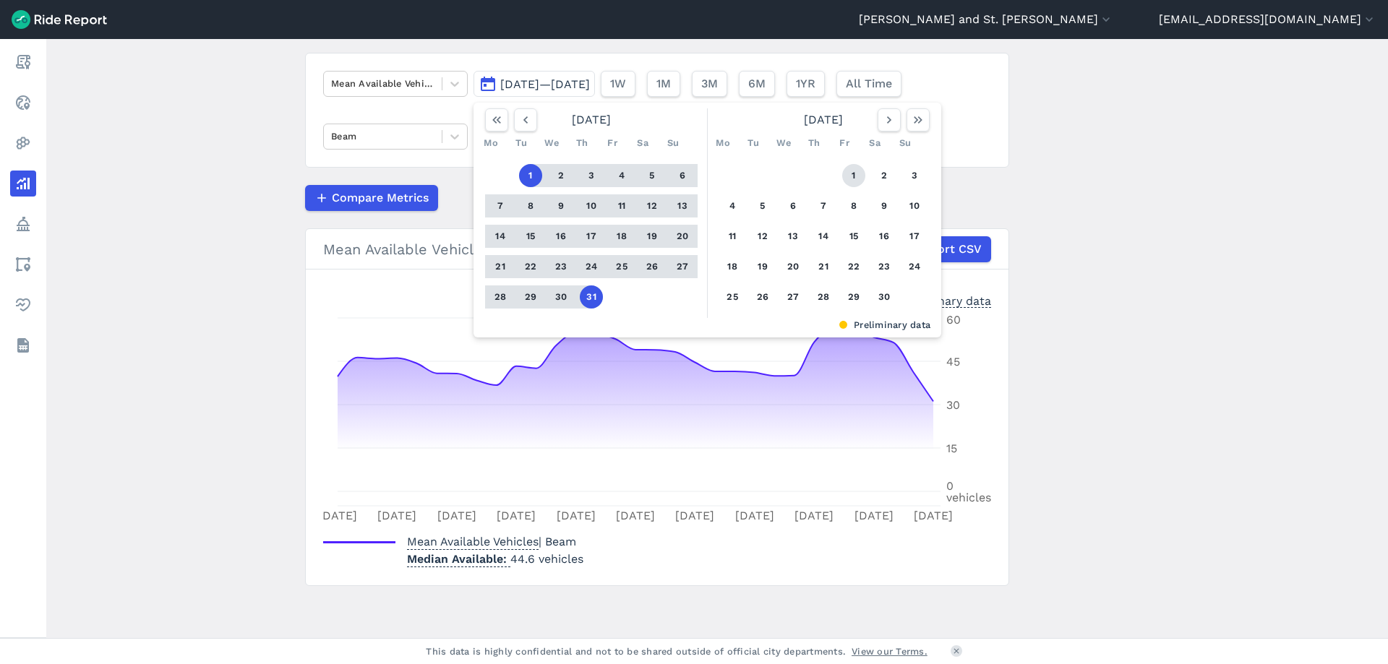
click at [857, 170] on button "1" at bounding box center [853, 175] width 23 height 23
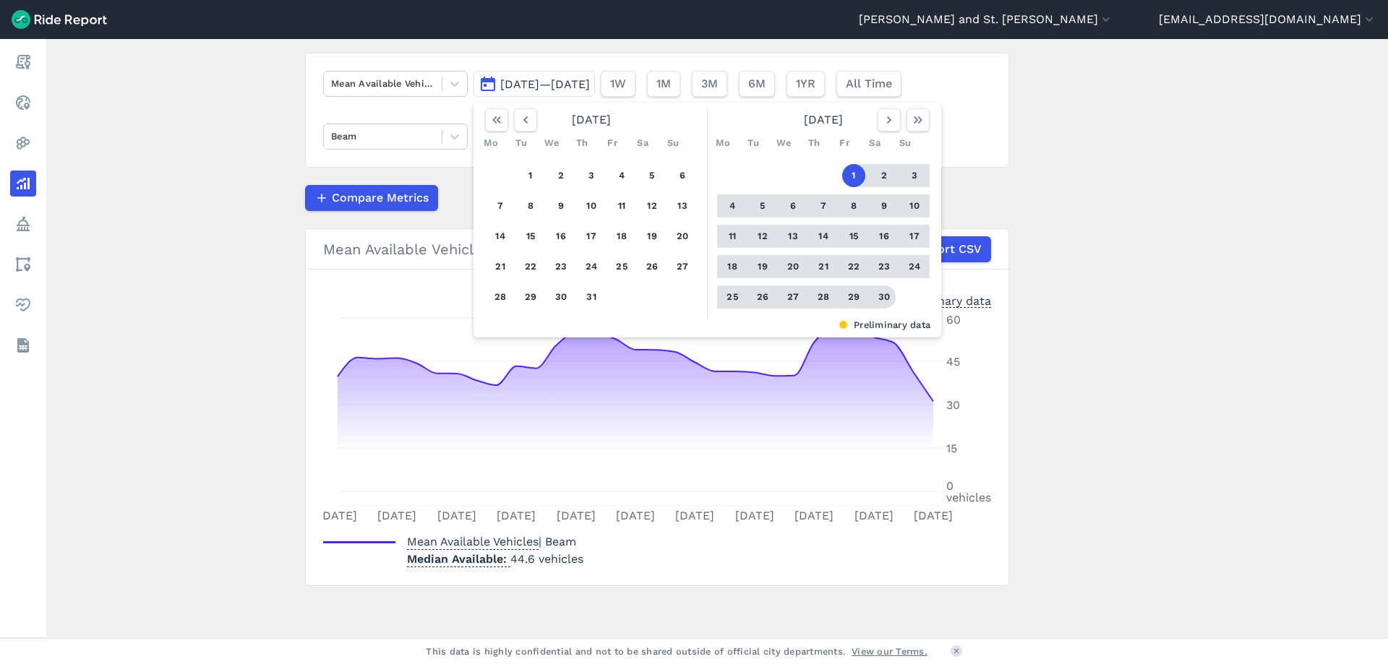
click at [889, 293] on button "30" at bounding box center [884, 297] width 23 height 23
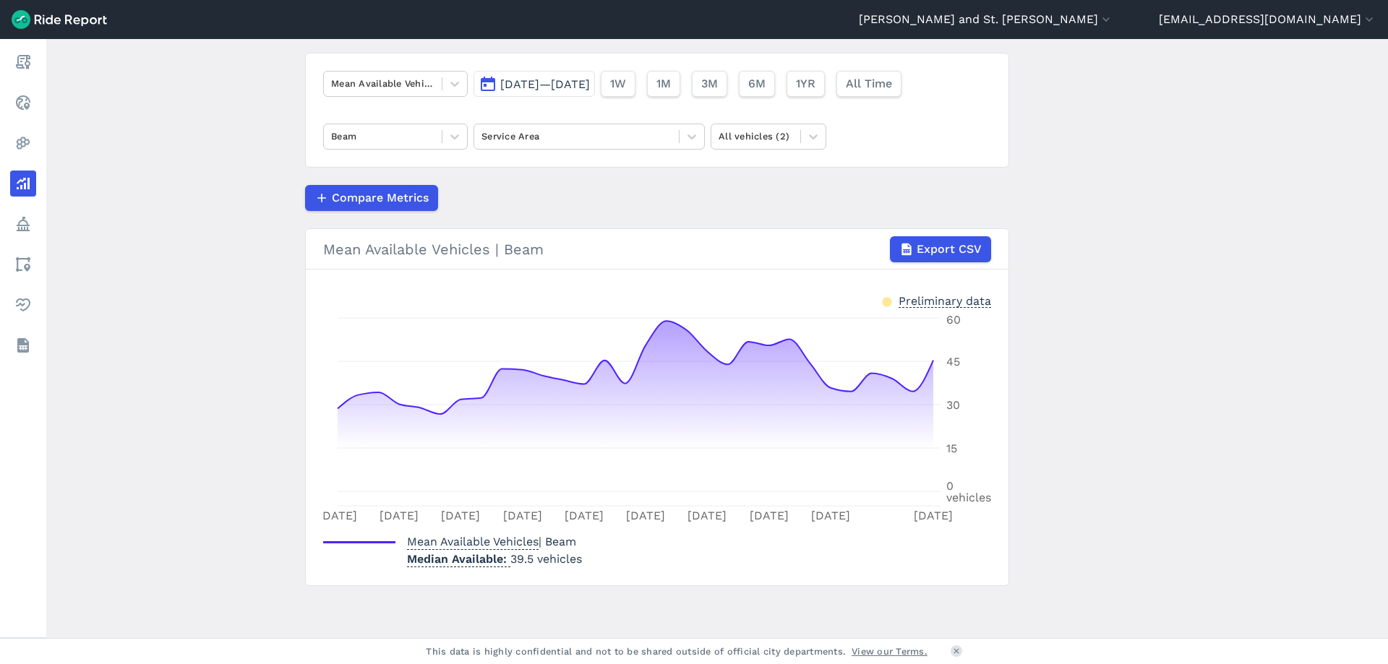
click at [590, 85] on span "[DATE]—[DATE]" at bounding box center [545, 84] width 90 height 14
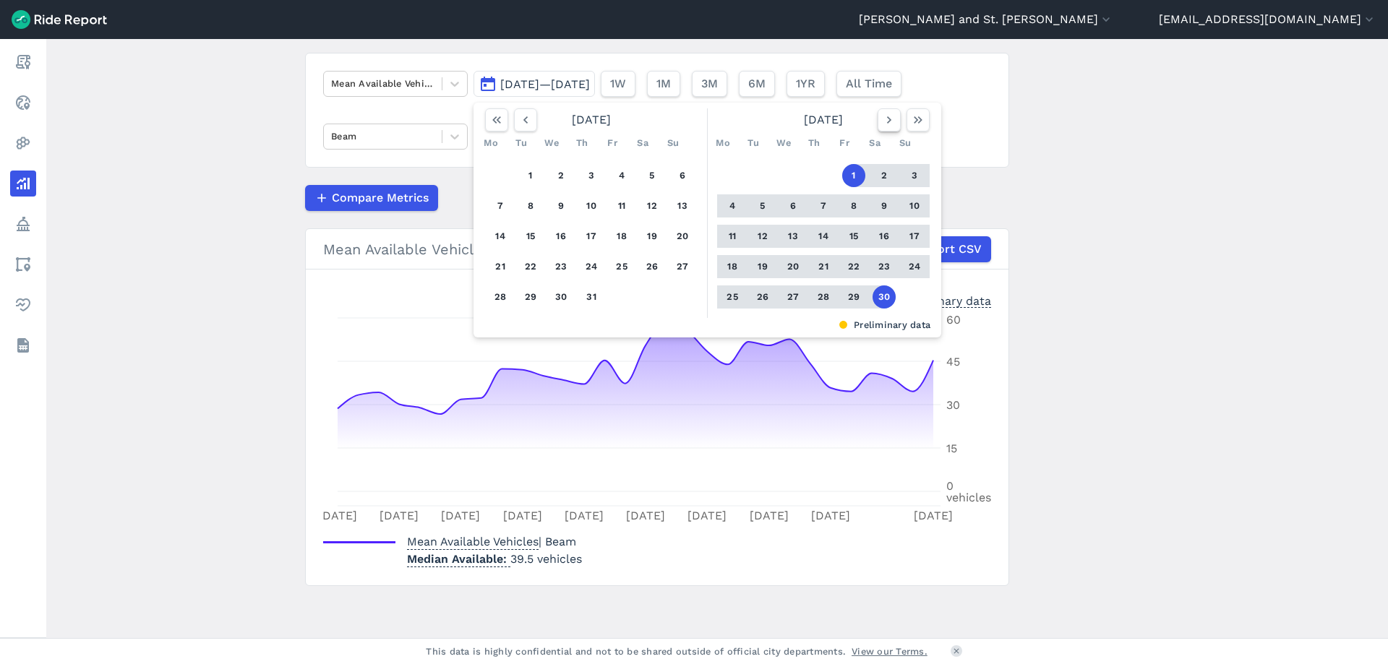
click at [878, 127] on button "button" at bounding box center [889, 119] width 23 height 23
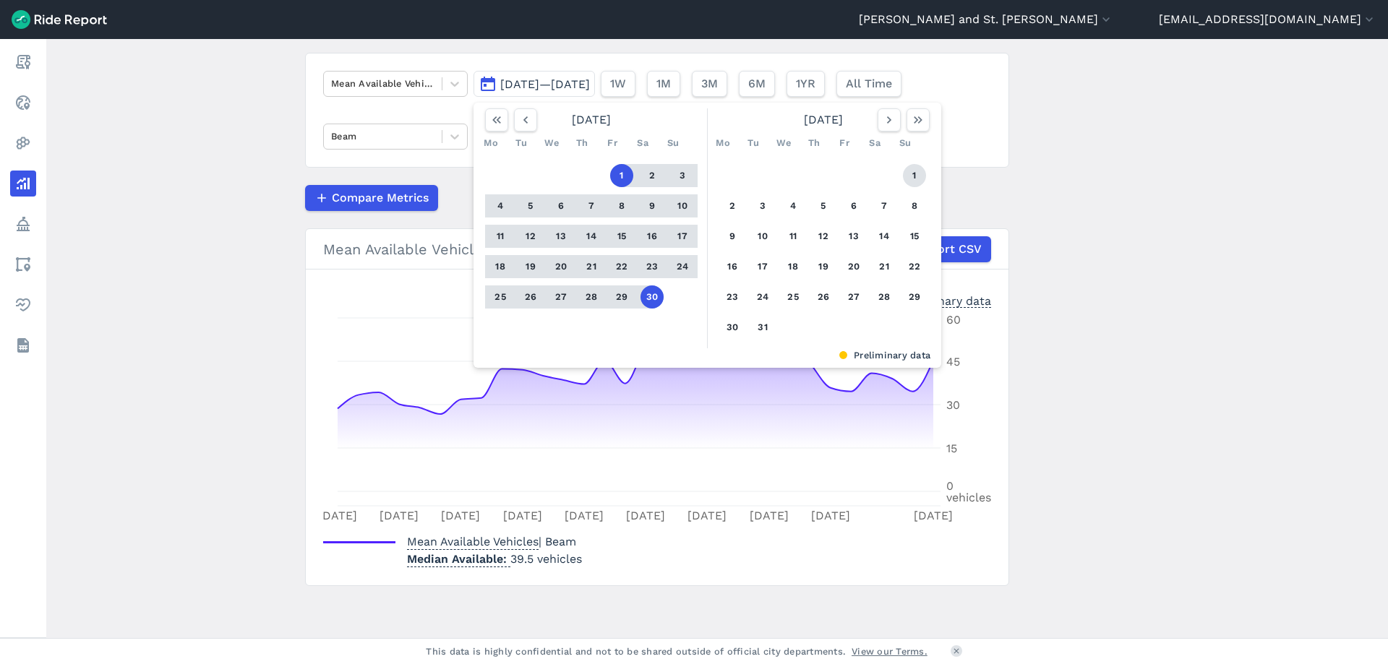
click at [909, 170] on button "1" at bounding box center [914, 175] width 23 height 23
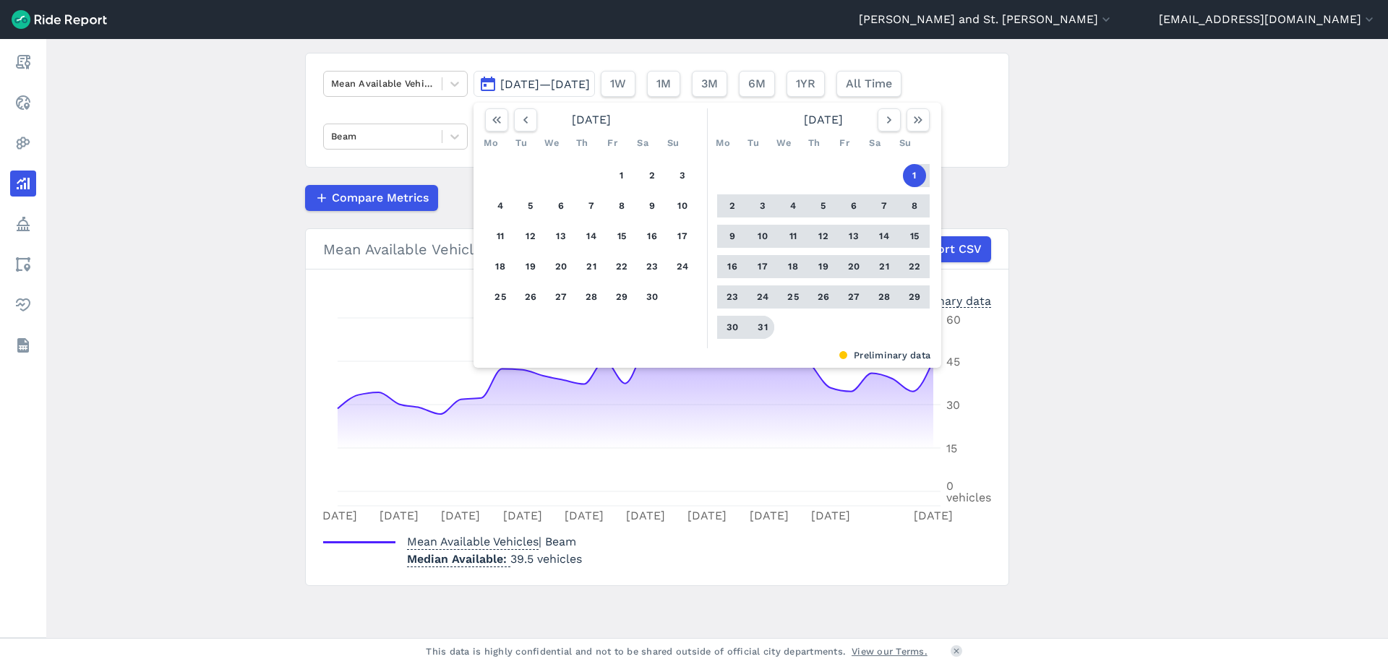
click at [761, 320] on button "31" at bounding box center [762, 327] width 23 height 23
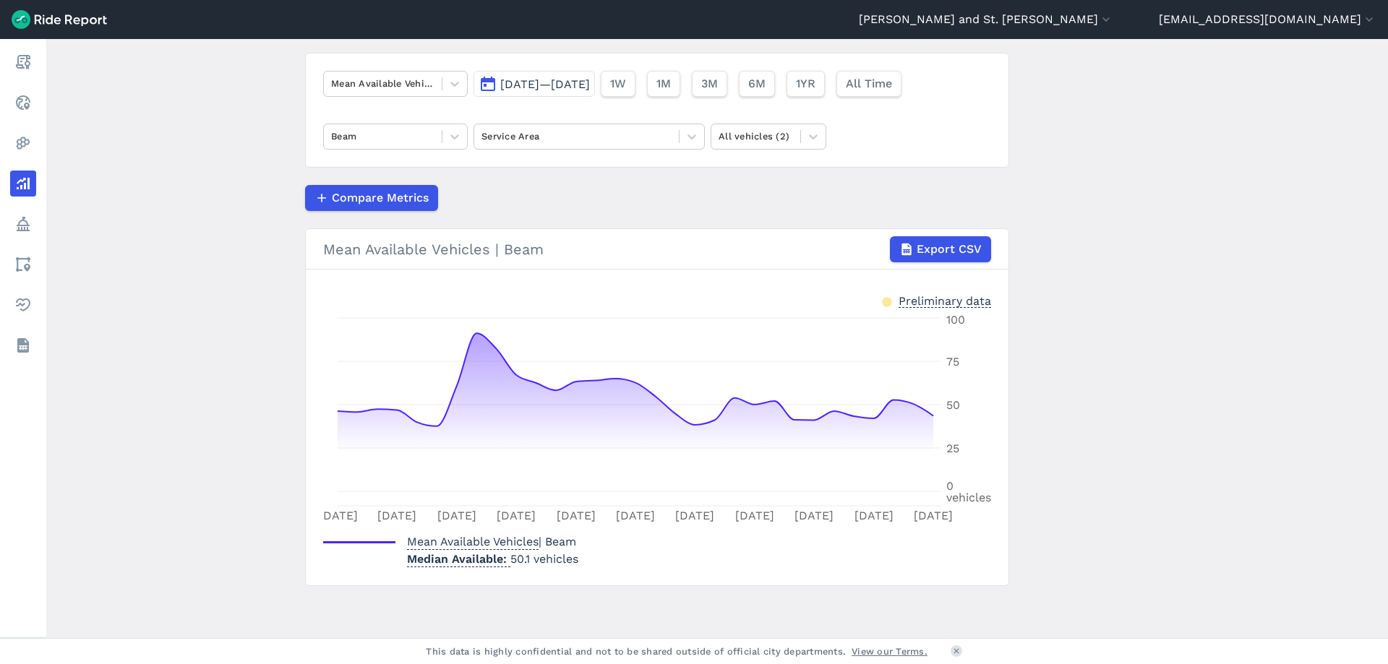
click at [590, 78] on span "[DATE]—[DATE]" at bounding box center [545, 84] width 90 height 14
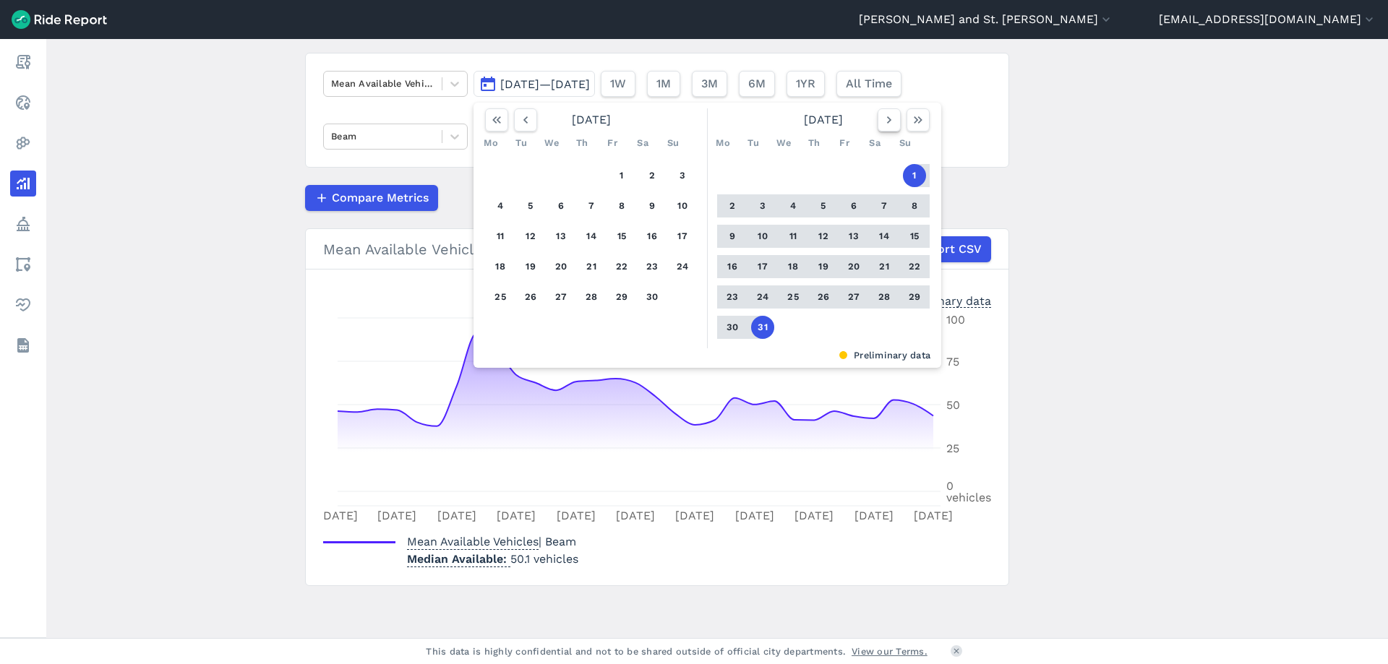
click at [887, 123] on use "button" at bounding box center [889, 119] width 4 height 7
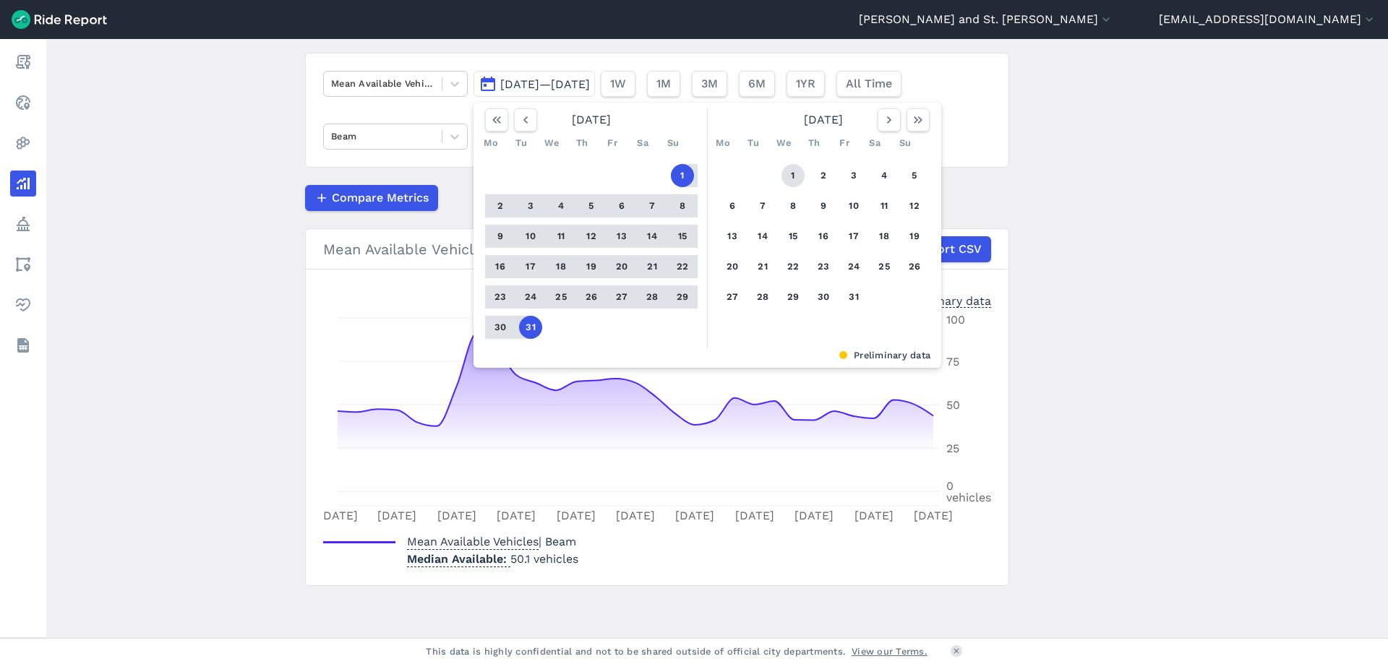
click at [796, 171] on button "1" at bounding box center [792, 175] width 23 height 23
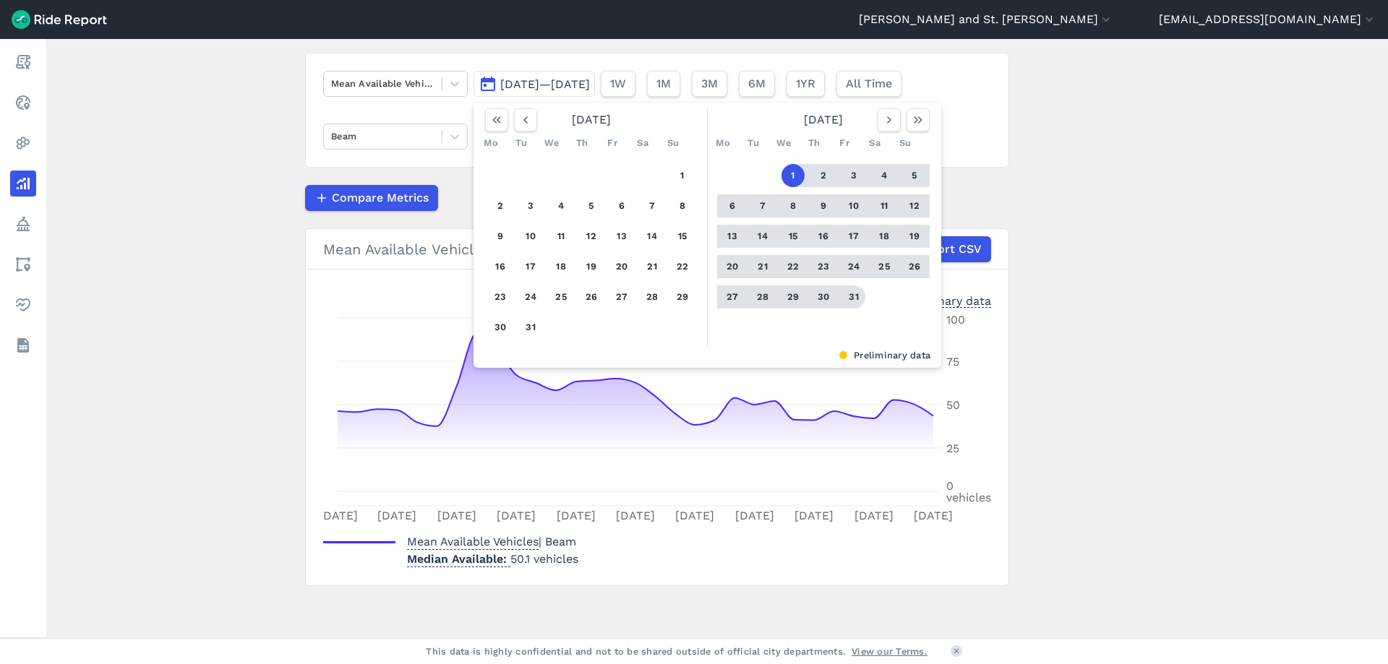
click at [851, 307] on button "31" at bounding box center [853, 297] width 23 height 23
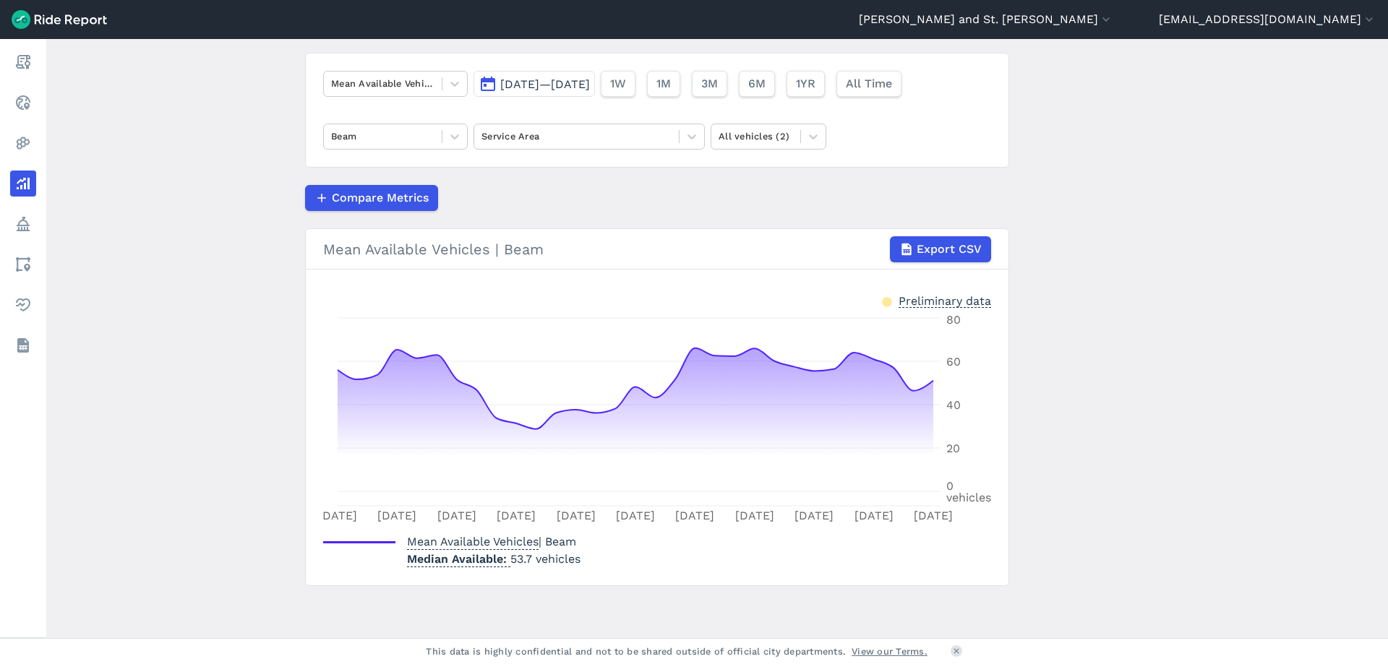
click at [590, 85] on span "[DATE]—[DATE]" at bounding box center [545, 84] width 90 height 14
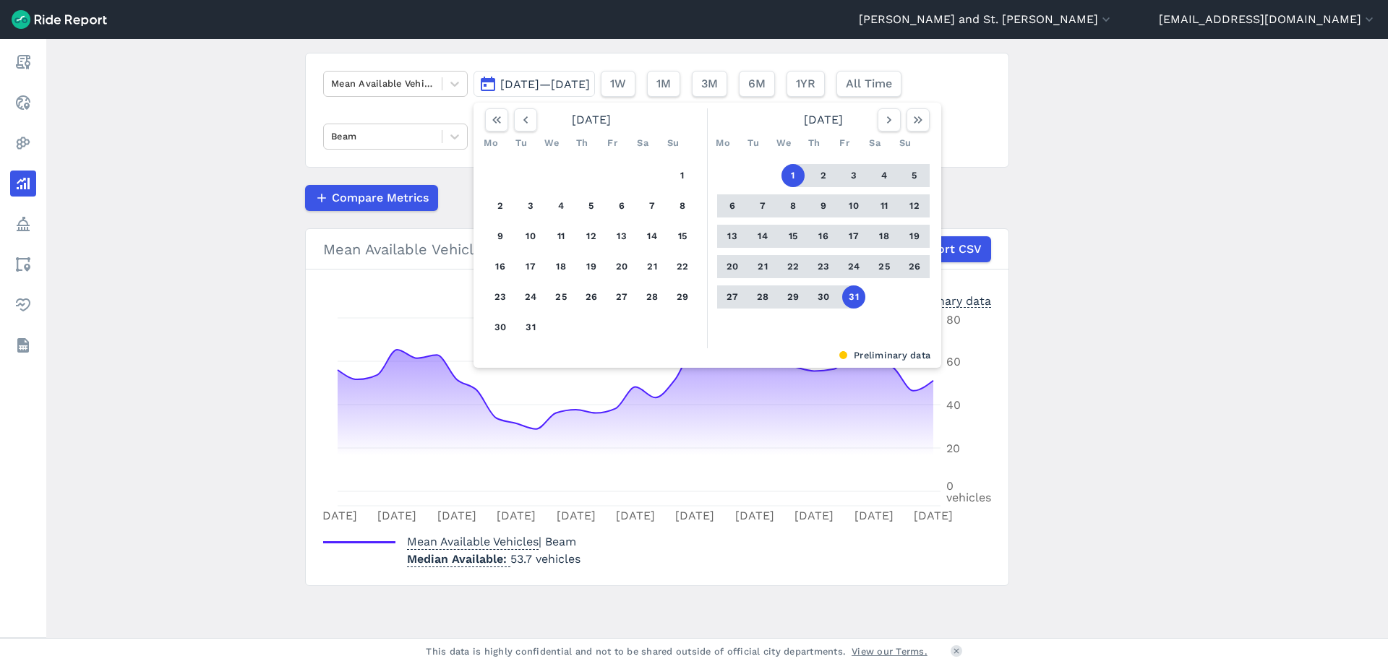
click at [871, 122] on div "[DATE]" at bounding box center [823, 119] width 224 height 23
click at [882, 120] on icon "button" at bounding box center [889, 120] width 14 height 14
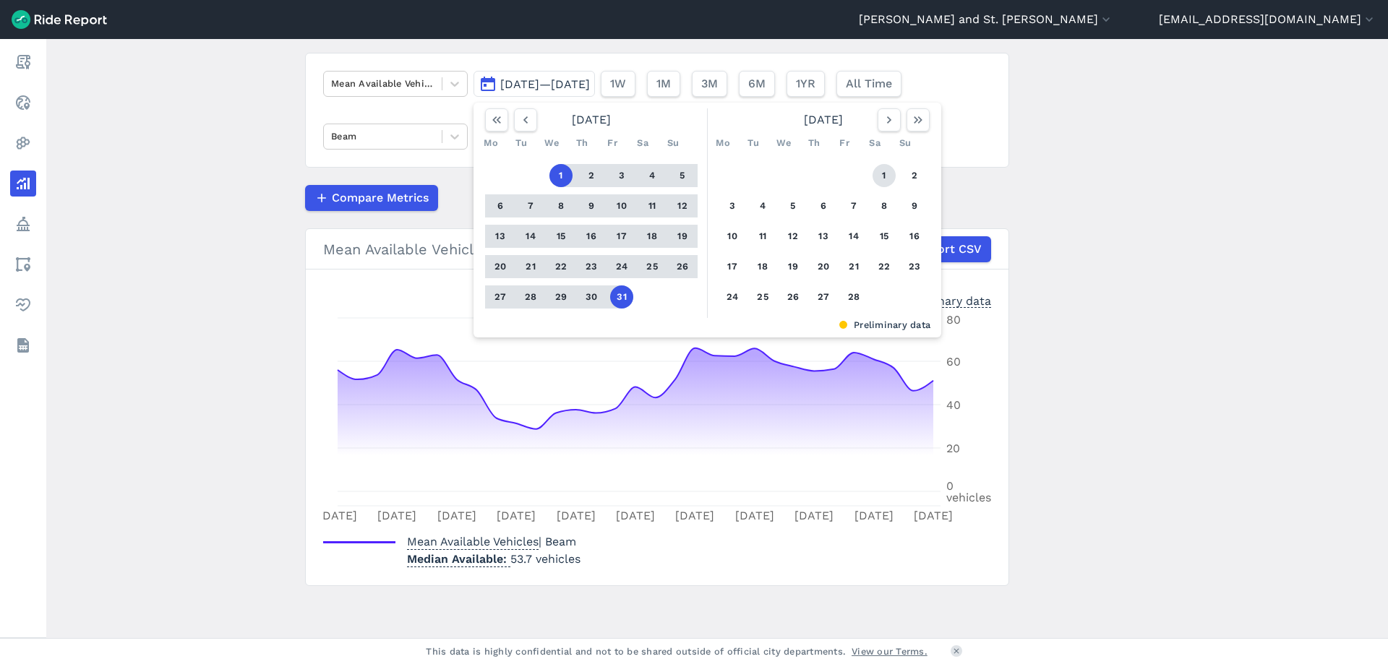
click at [880, 175] on button "1" at bounding box center [884, 175] width 23 height 23
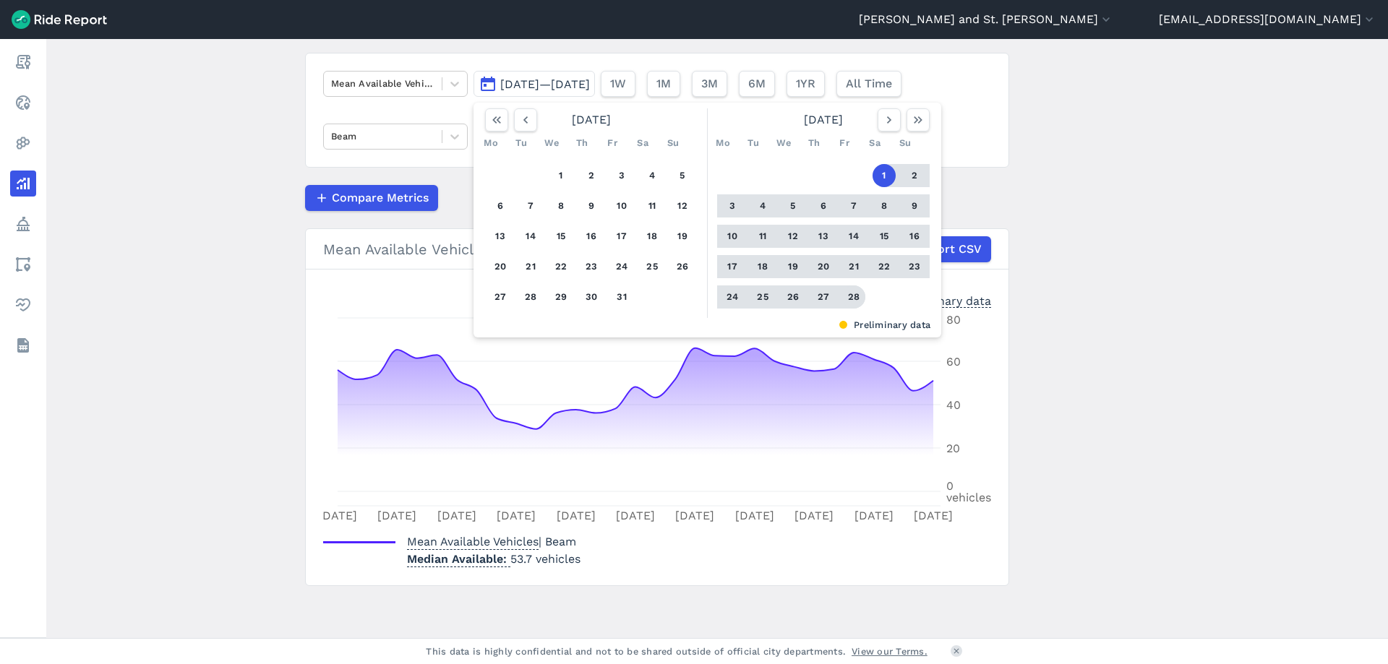
click at [848, 296] on button "28" at bounding box center [853, 297] width 23 height 23
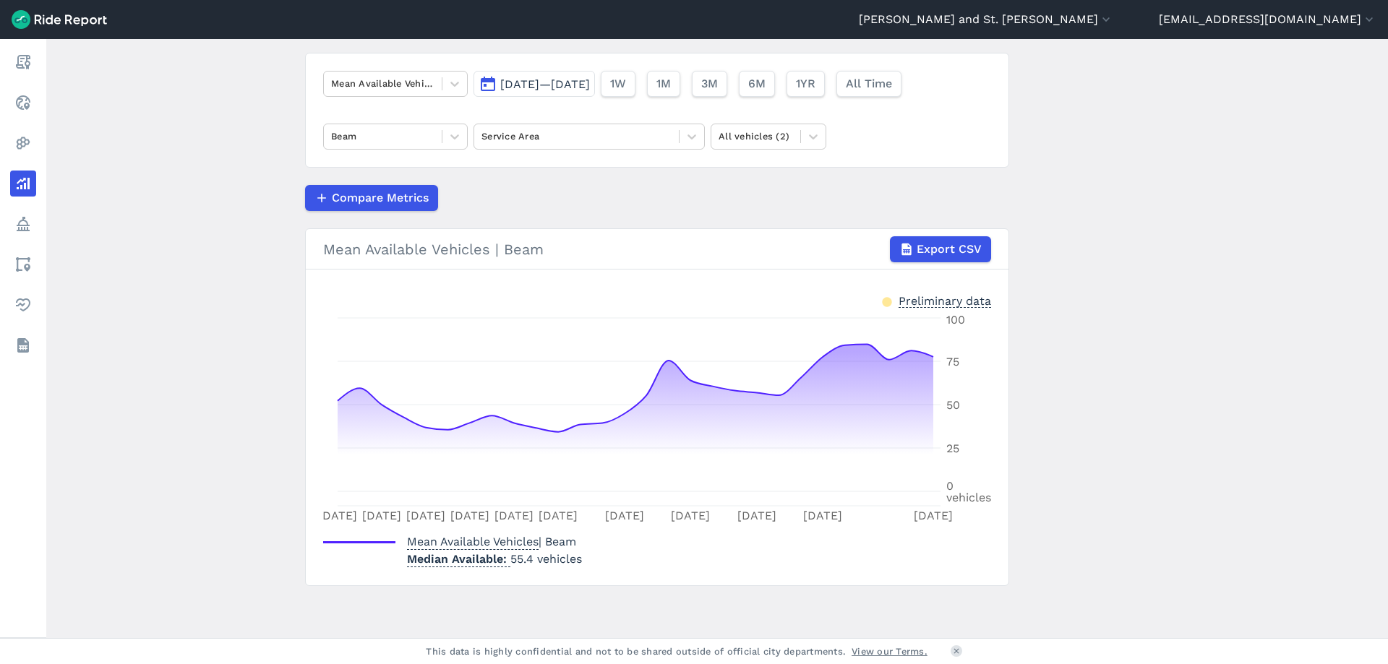
click at [570, 73] on button "[DATE]—[DATE]" at bounding box center [533, 84] width 121 height 26
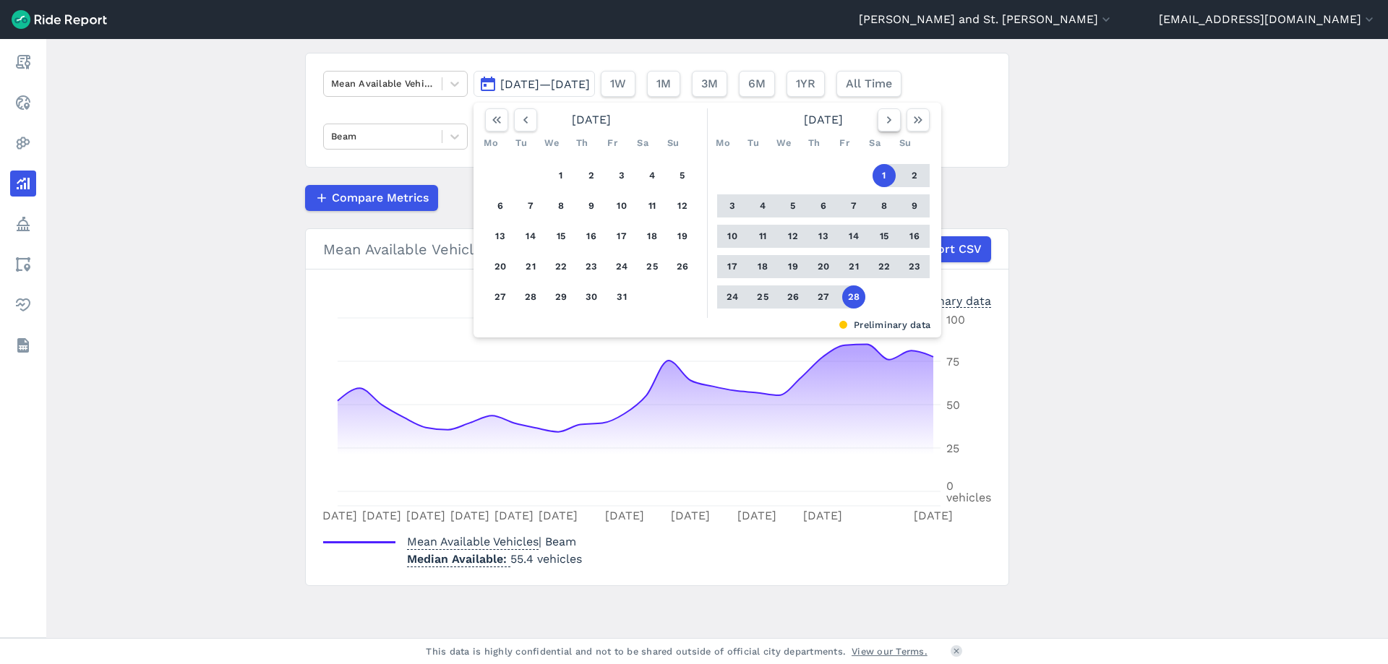
click at [882, 124] on icon "button" at bounding box center [889, 120] width 14 height 14
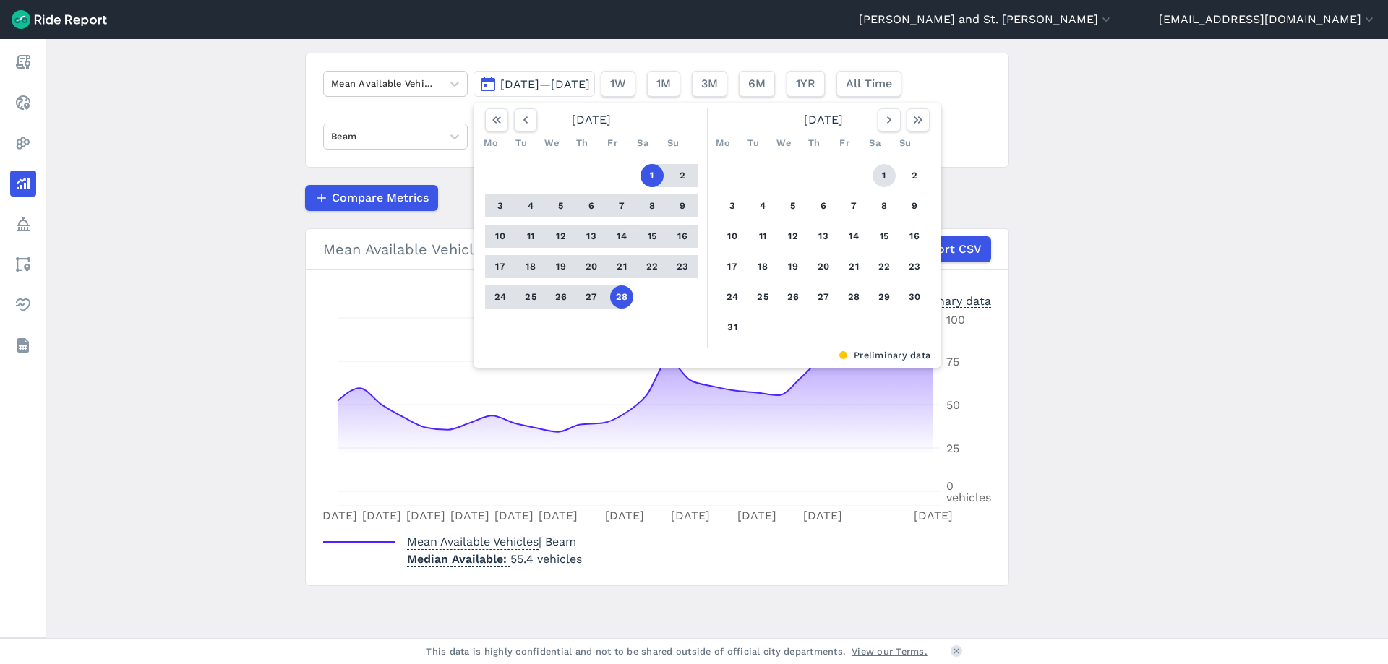
click at [875, 170] on button "1" at bounding box center [884, 175] width 23 height 23
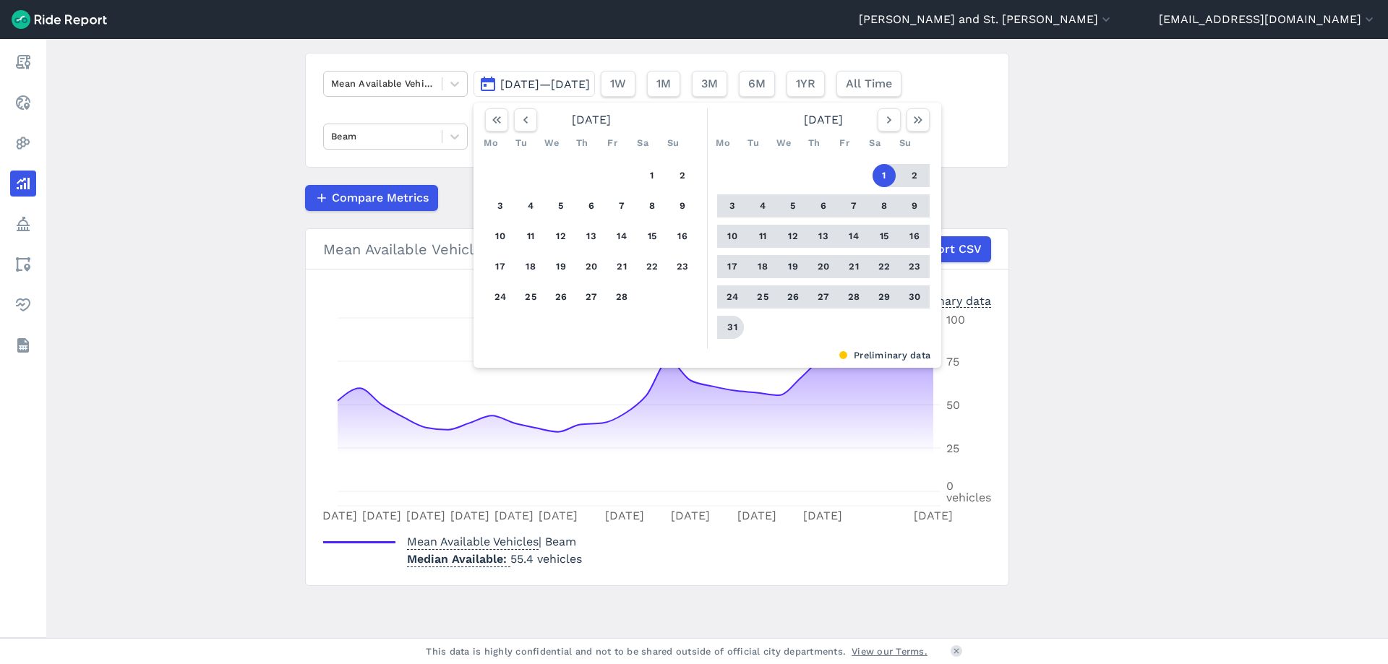
click at [724, 330] on button "31" at bounding box center [732, 327] width 23 height 23
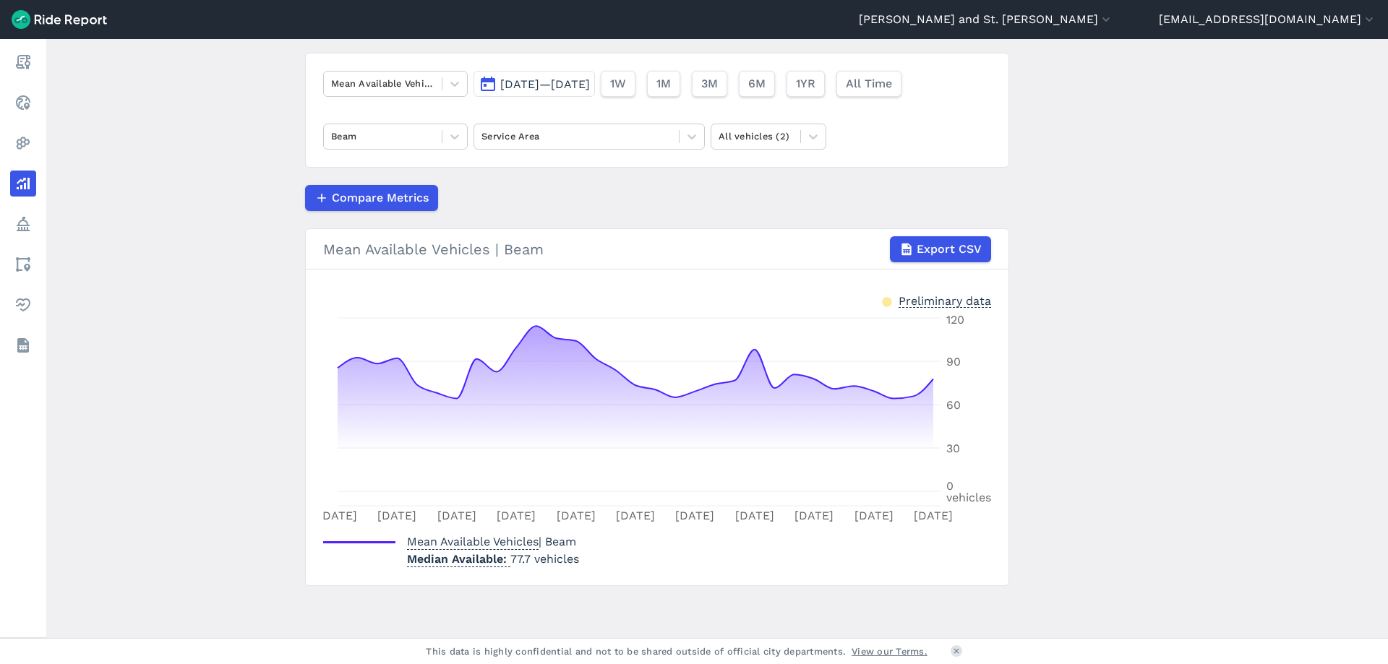
click at [595, 72] on button "[DATE]—[DATE]" at bounding box center [533, 84] width 121 height 26
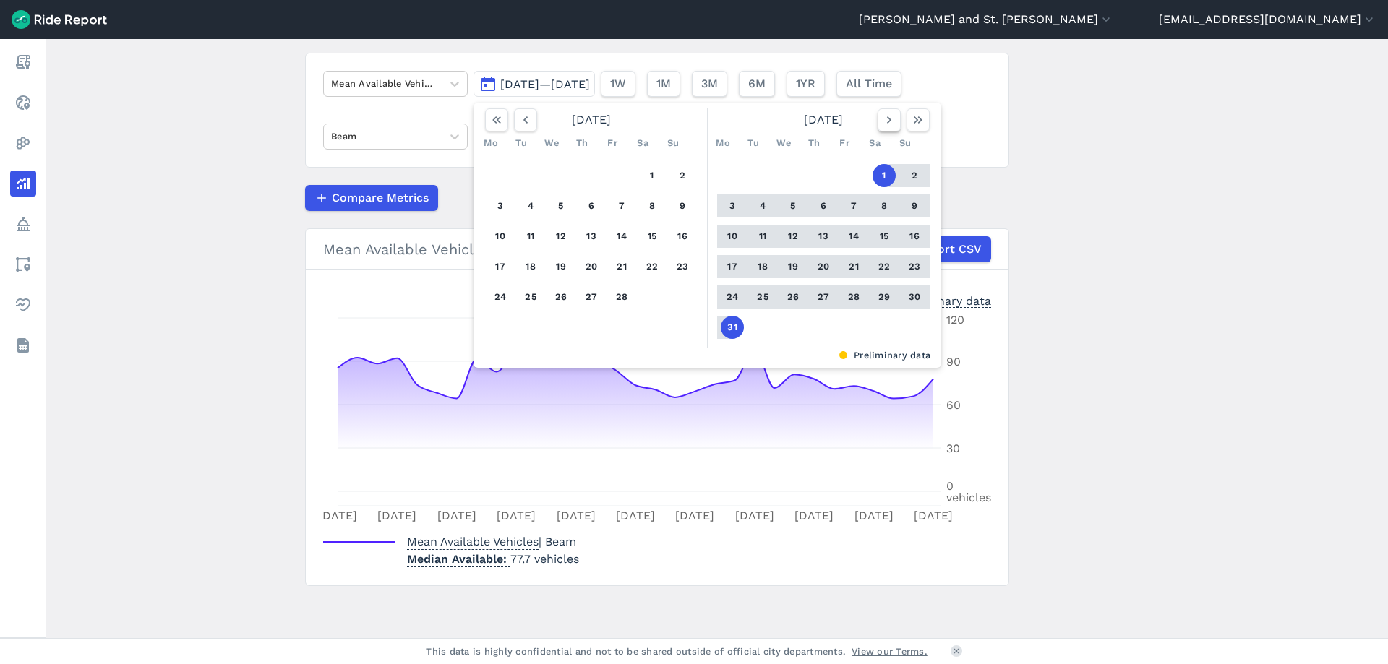
click at [886, 120] on icon "button" at bounding box center [889, 120] width 14 height 14
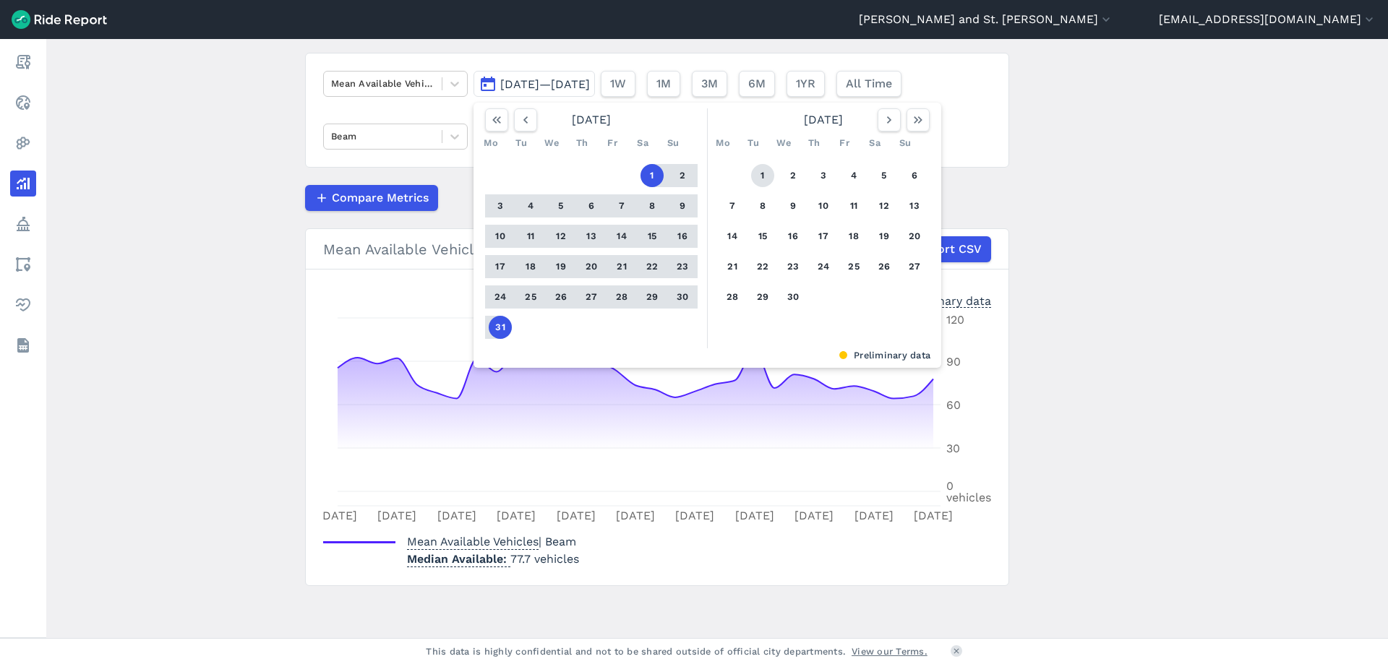
click at [763, 171] on button "1" at bounding box center [762, 175] width 23 height 23
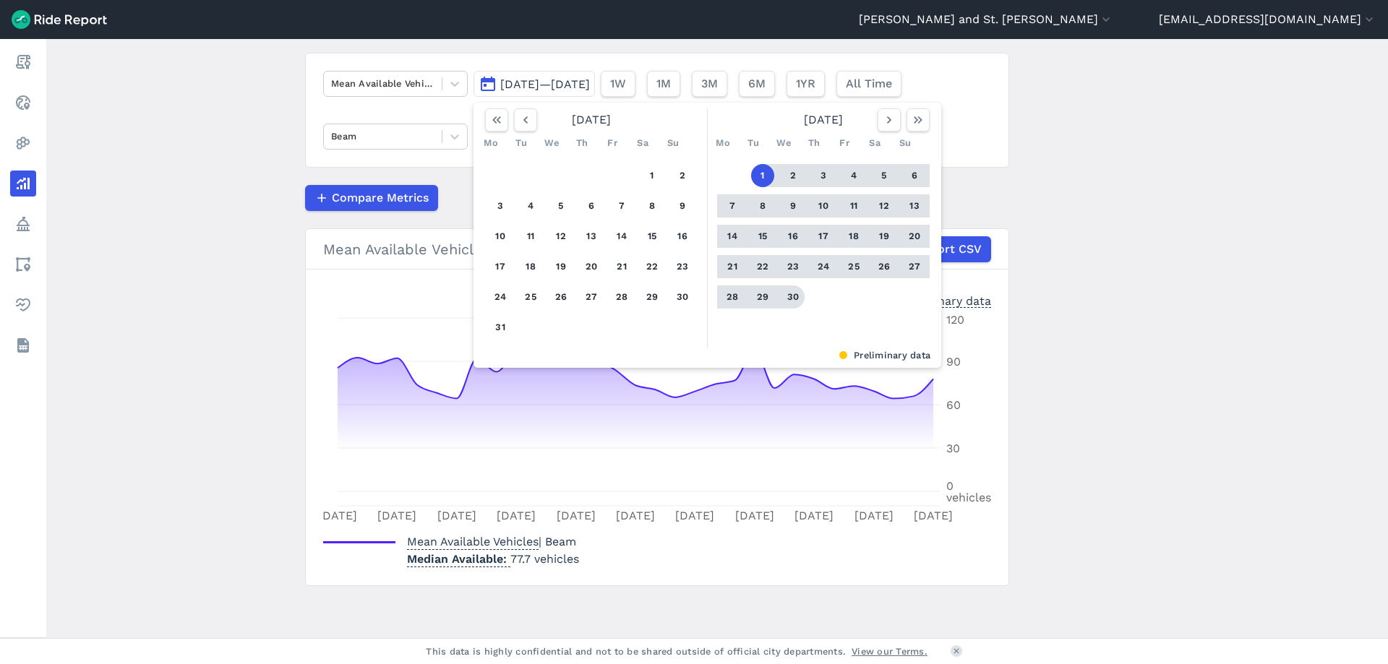
click at [793, 291] on button "30" at bounding box center [792, 297] width 23 height 23
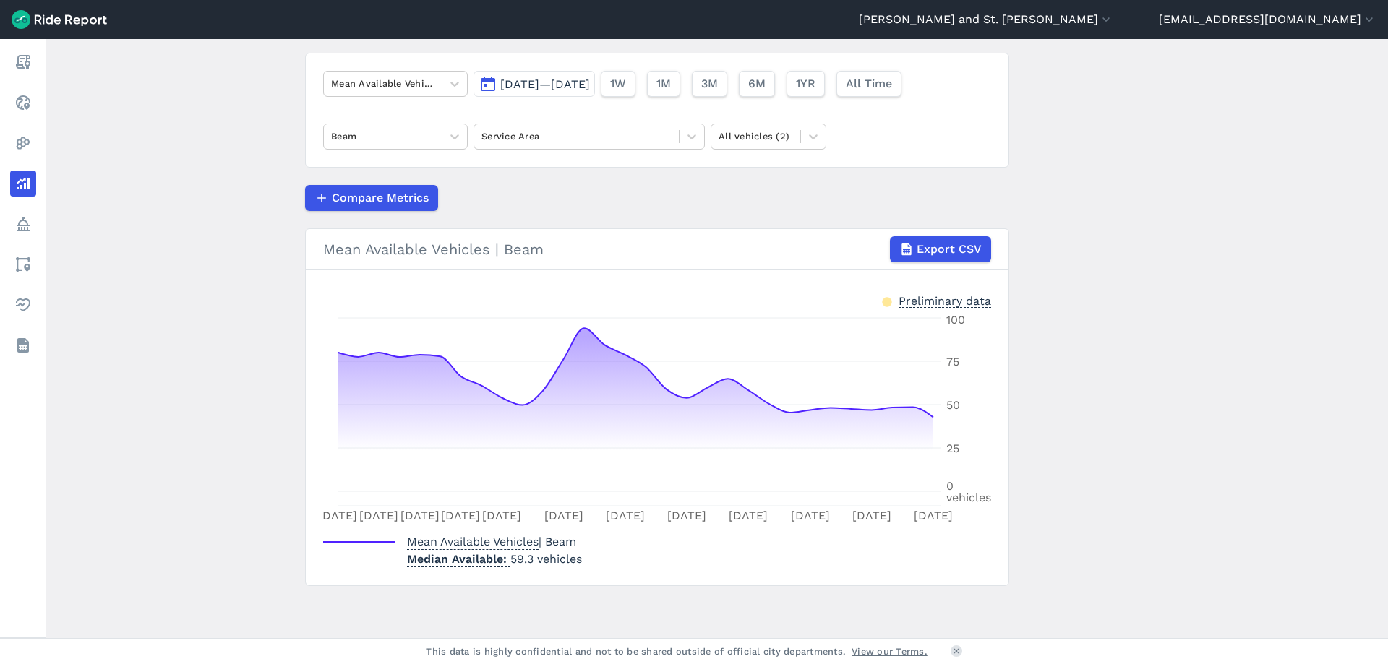
drag, startPoint x: 552, startPoint y: 79, endPoint x: 562, endPoint y: 95, distance: 19.8
click at [552, 79] on span "[DATE]—[DATE]" at bounding box center [545, 84] width 90 height 14
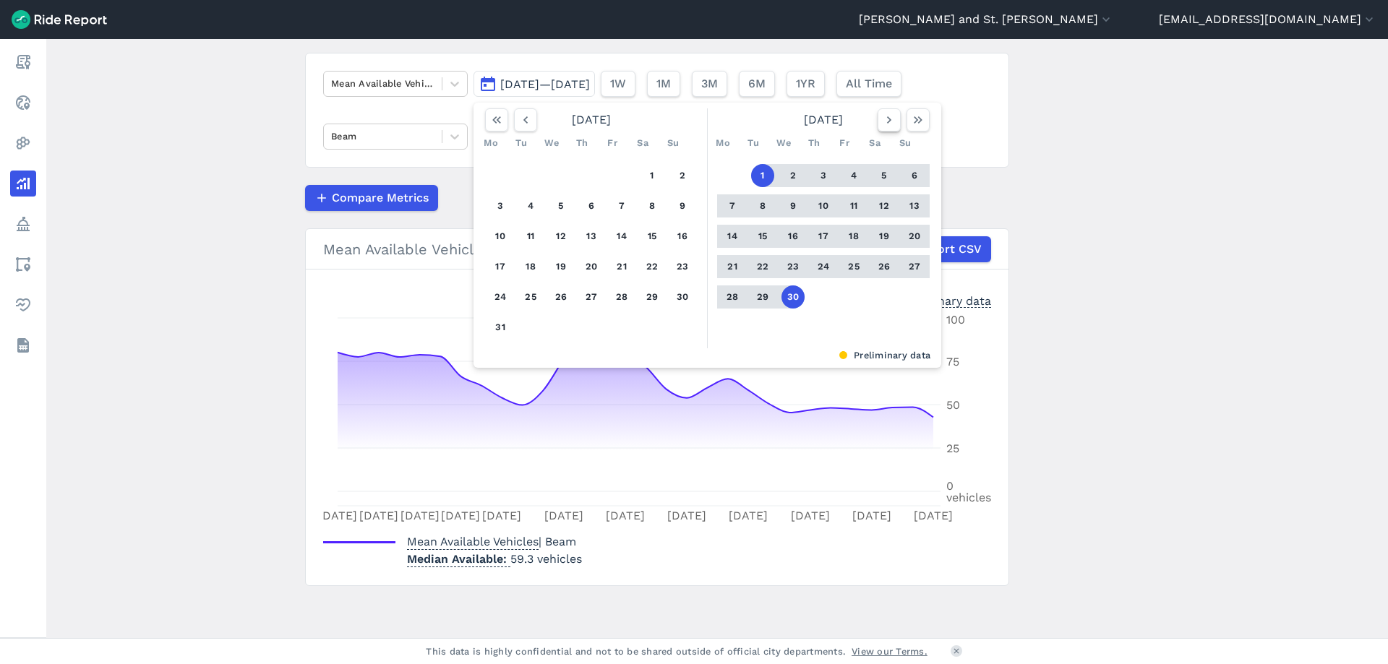
click at [882, 125] on icon "button" at bounding box center [889, 120] width 14 height 14
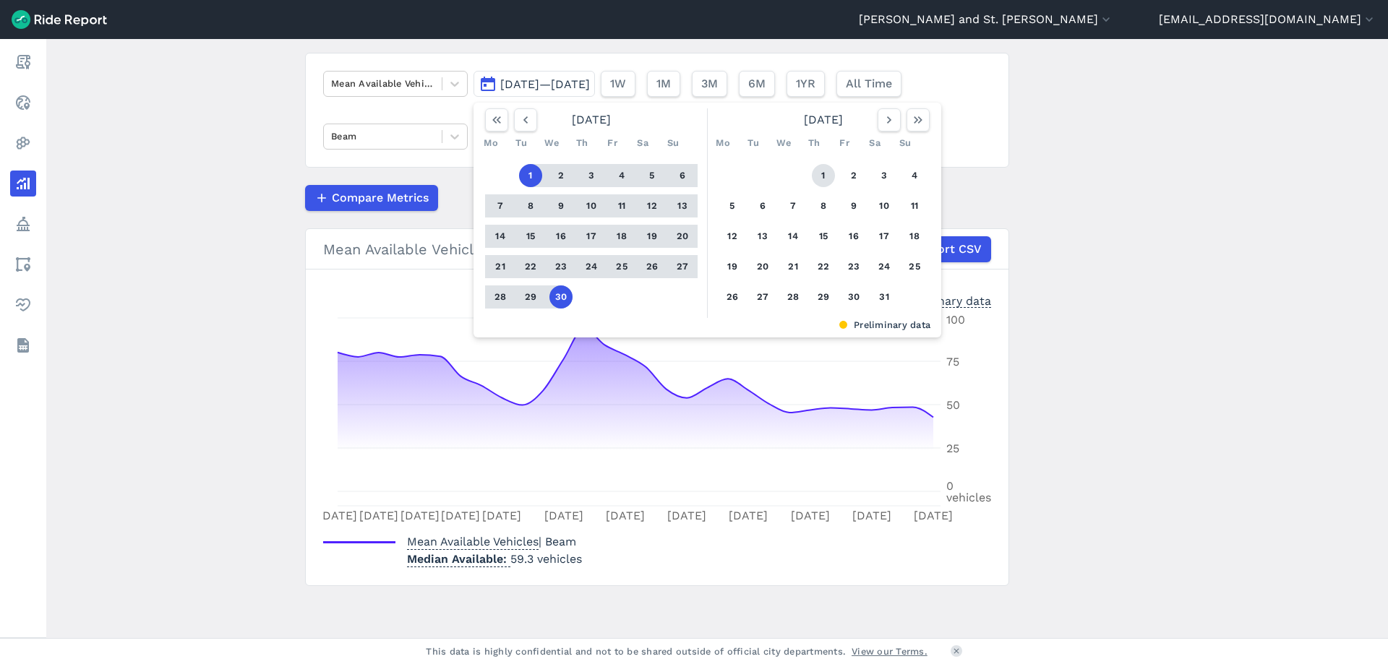
click at [818, 173] on button "1" at bounding box center [823, 175] width 23 height 23
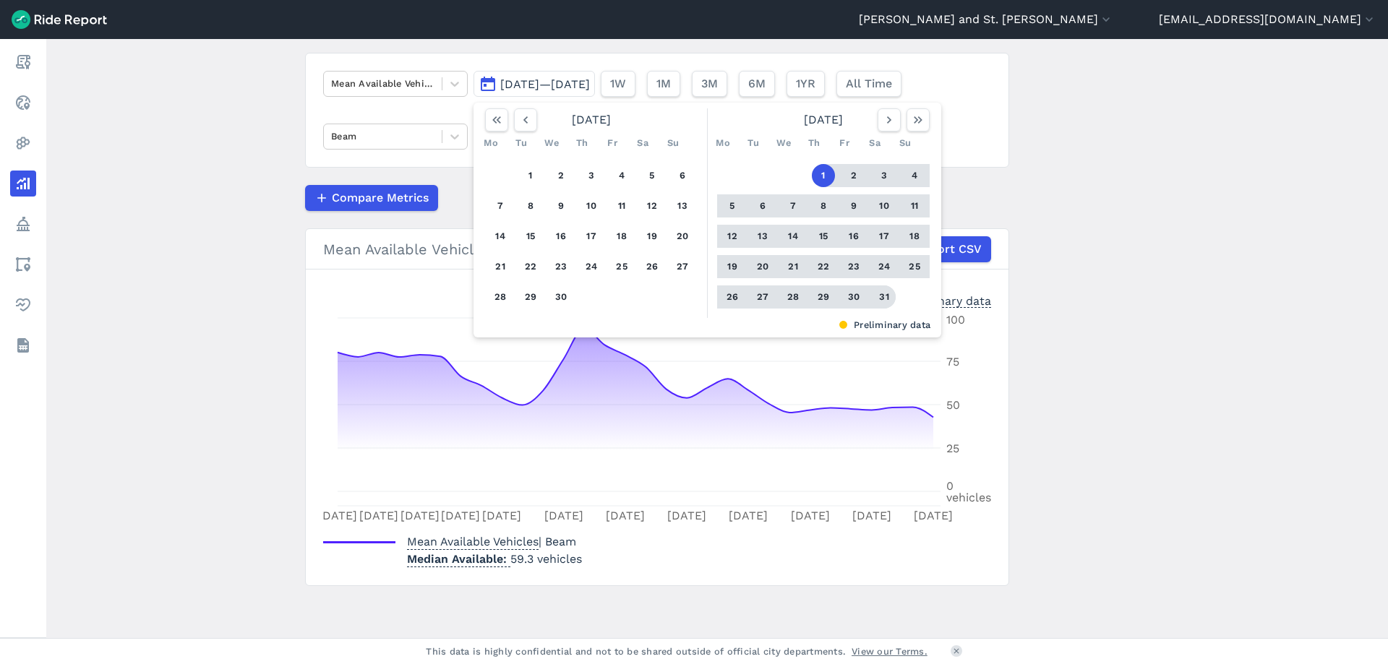
click at [883, 301] on button "31" at bounding box center [884, 297] width 23 height 23
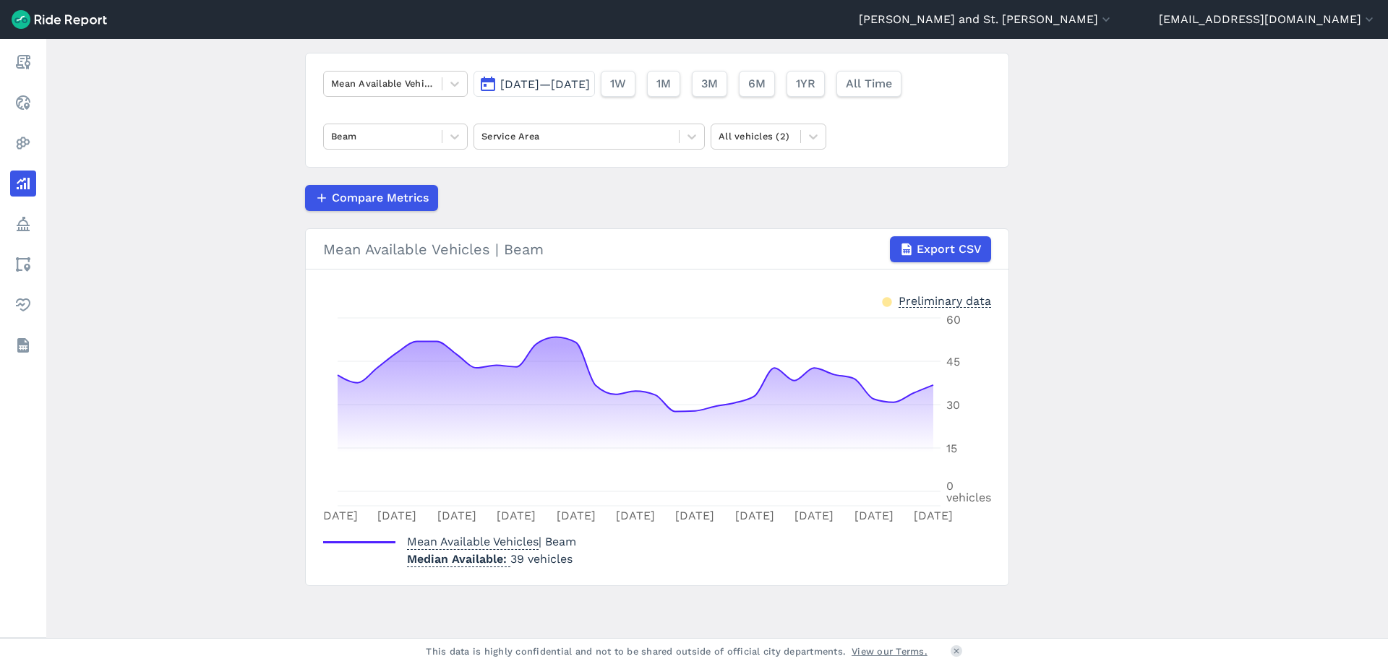
drag, startPoint x: 585, startPoint y: 86, endPoint x: 587, endPoint y: 94, distance: 8.2
click at [586, 86] on span "[DATE]—[DATE]" at bounding box center [545, 84] width 90 height 14
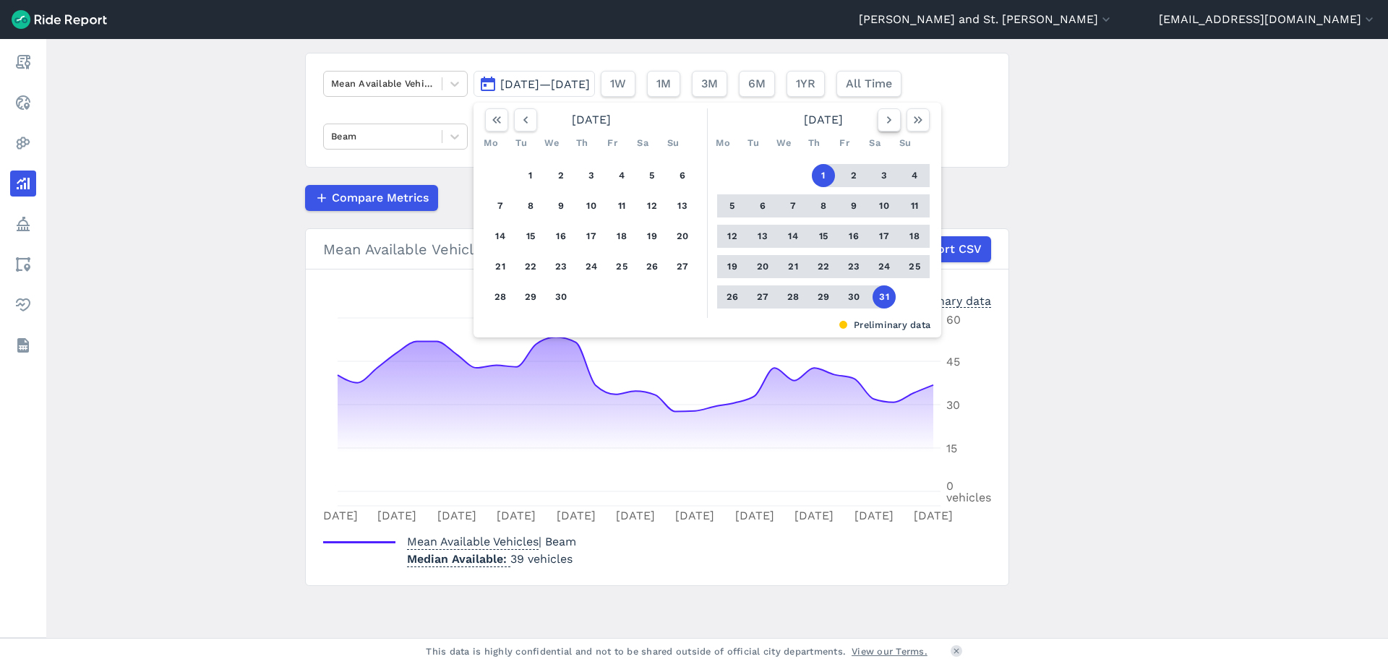
click at [878, 126] on button "button" at bounding box center [889, 119] width 23 height 23
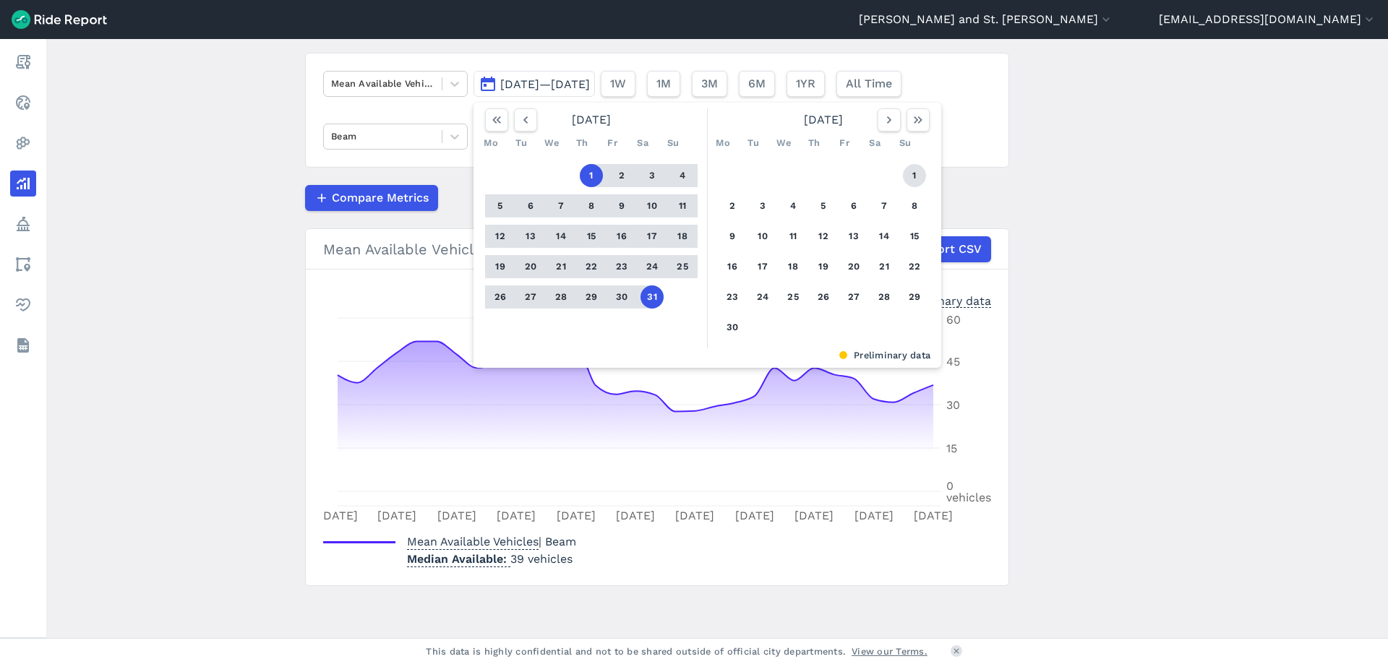
click at [907, 165] on button "1" at bounding box center [914, 175] width 23 height 23
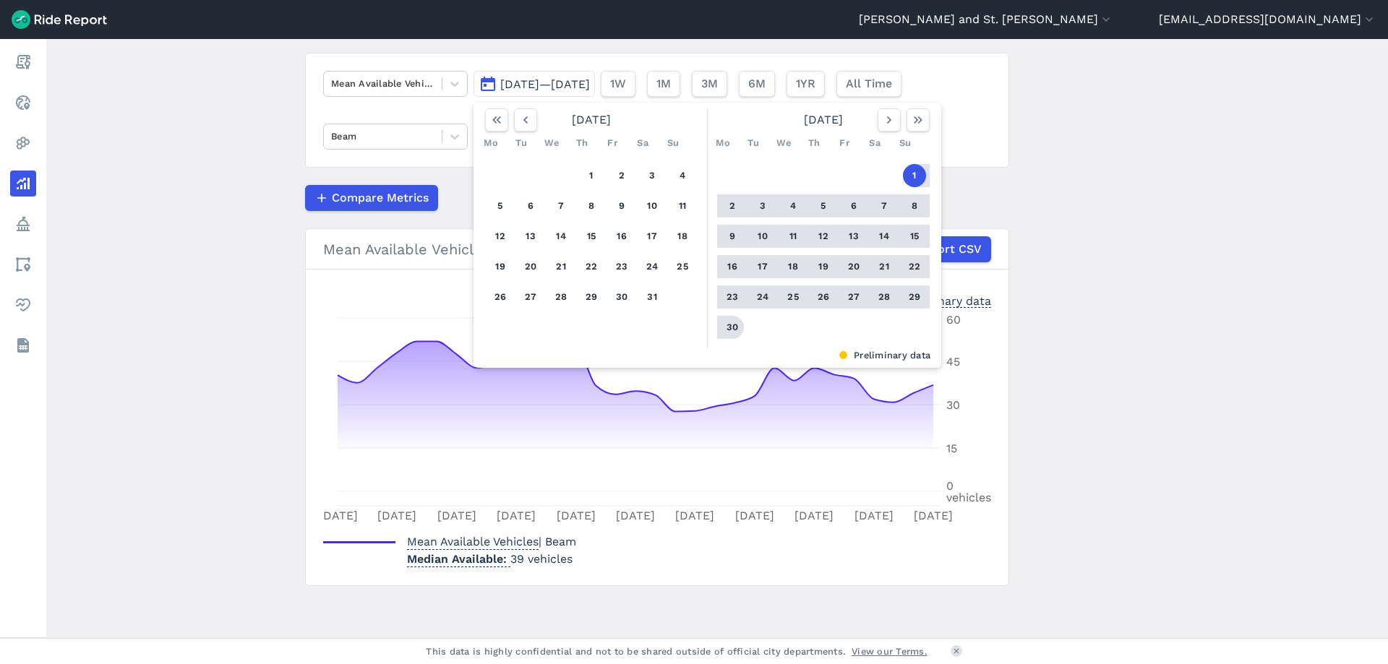
click at [724, 331] on button "30" at bounding box center [732, 327] width 23 height 23
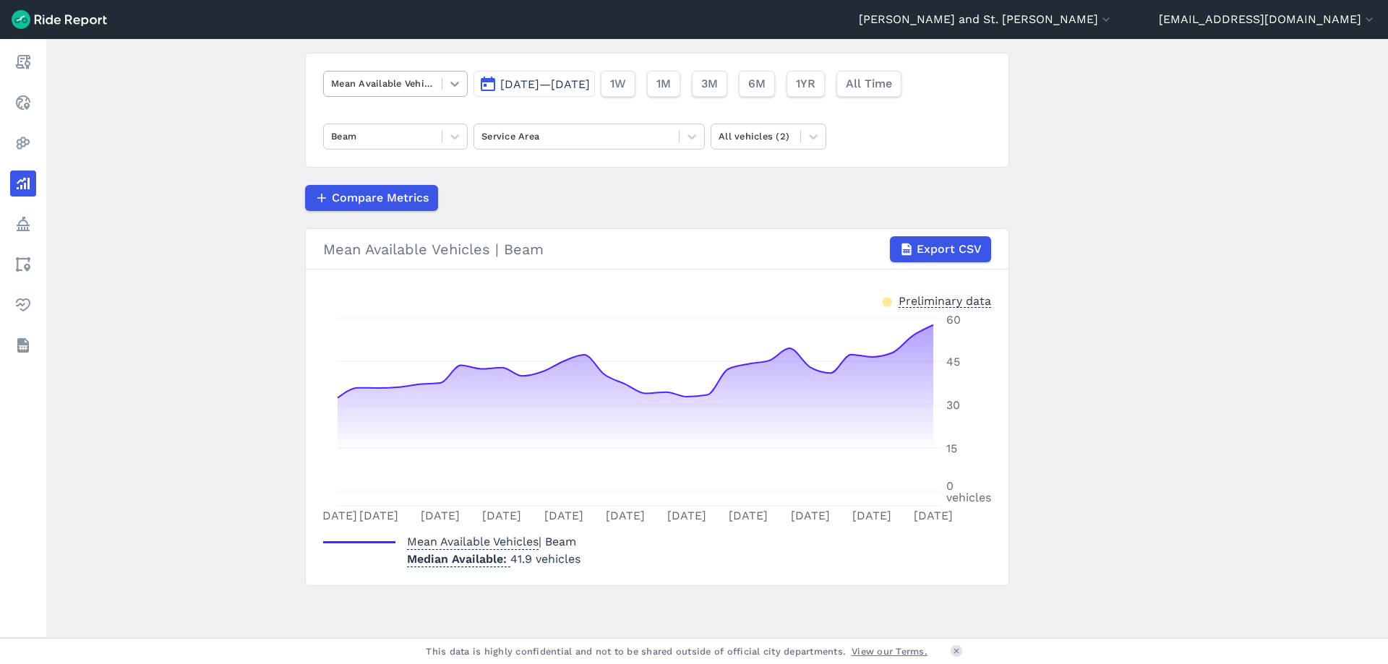
click at [450, 89] on icon at bounding box center [454, 84] width 14 height 14
